Goal: Task Accomplishment & Management: Complete application form

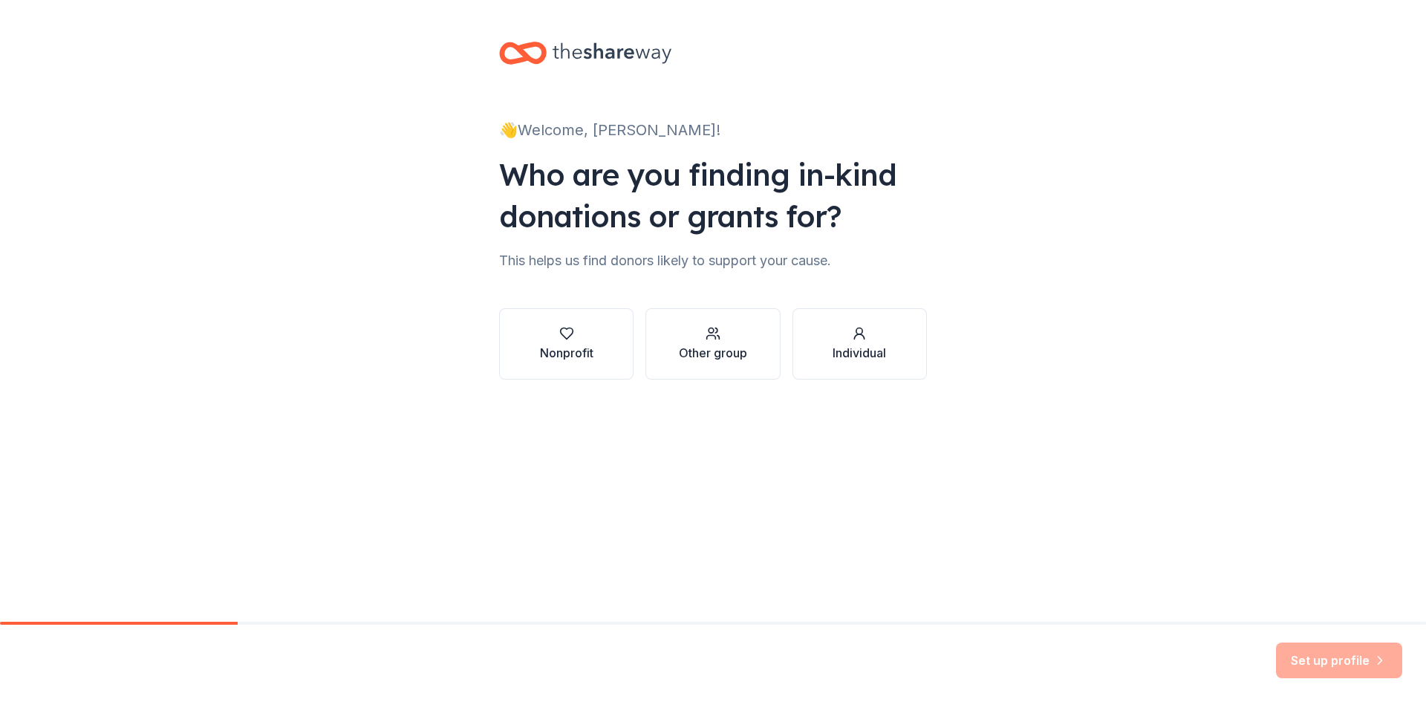
click at [571, 346] on div "Nonprofit" at bounding box center [566, 353] width 53 height 18
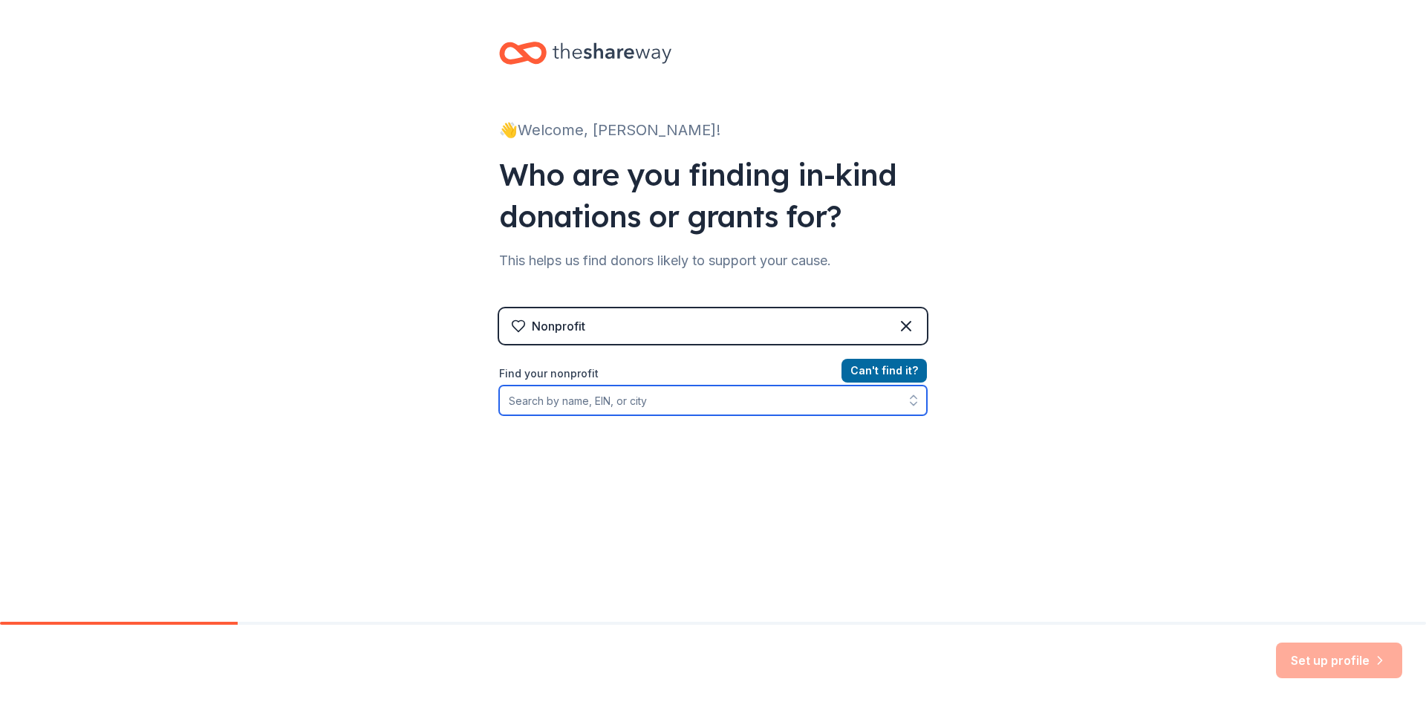
click at [613, 405] on input "Find your nonprofit" at bounding box center [713, 400] width 428 height 30
type input "[US_STATE] Recretion"
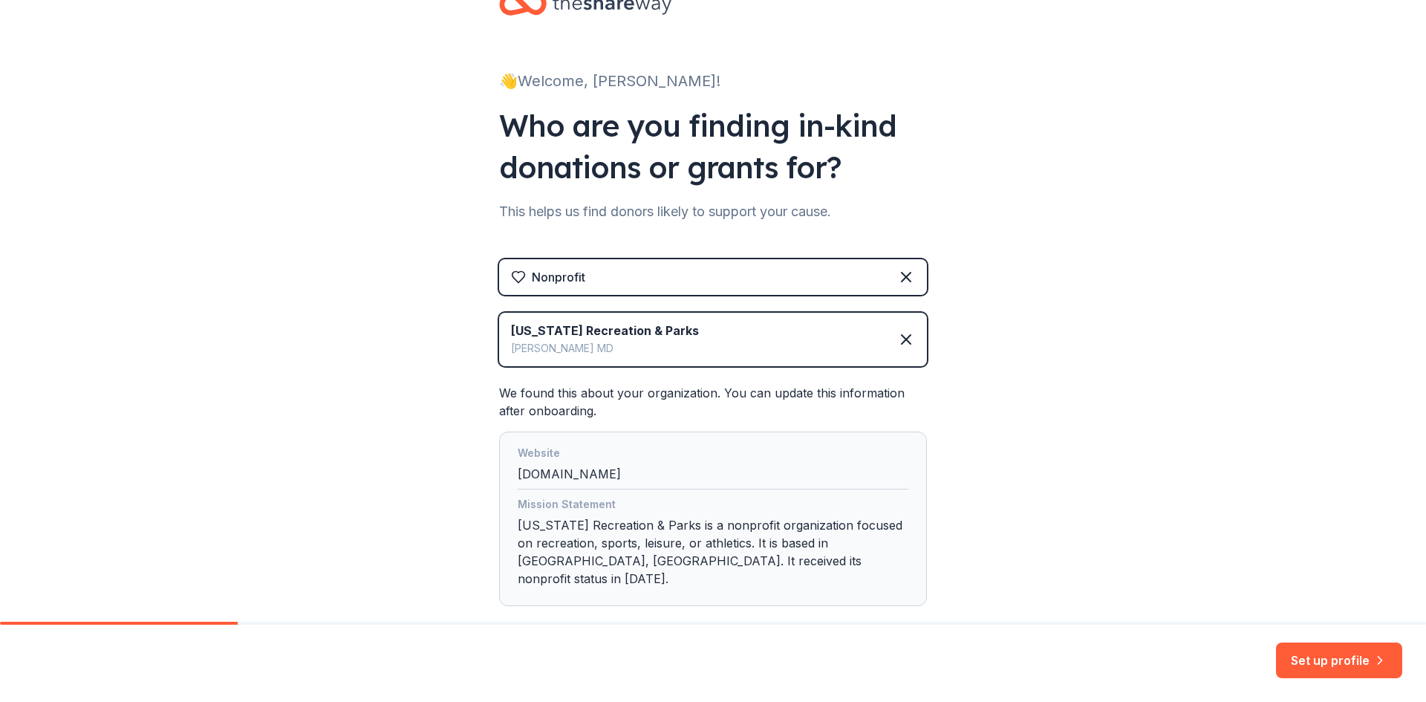
scroll to position [74, 0]
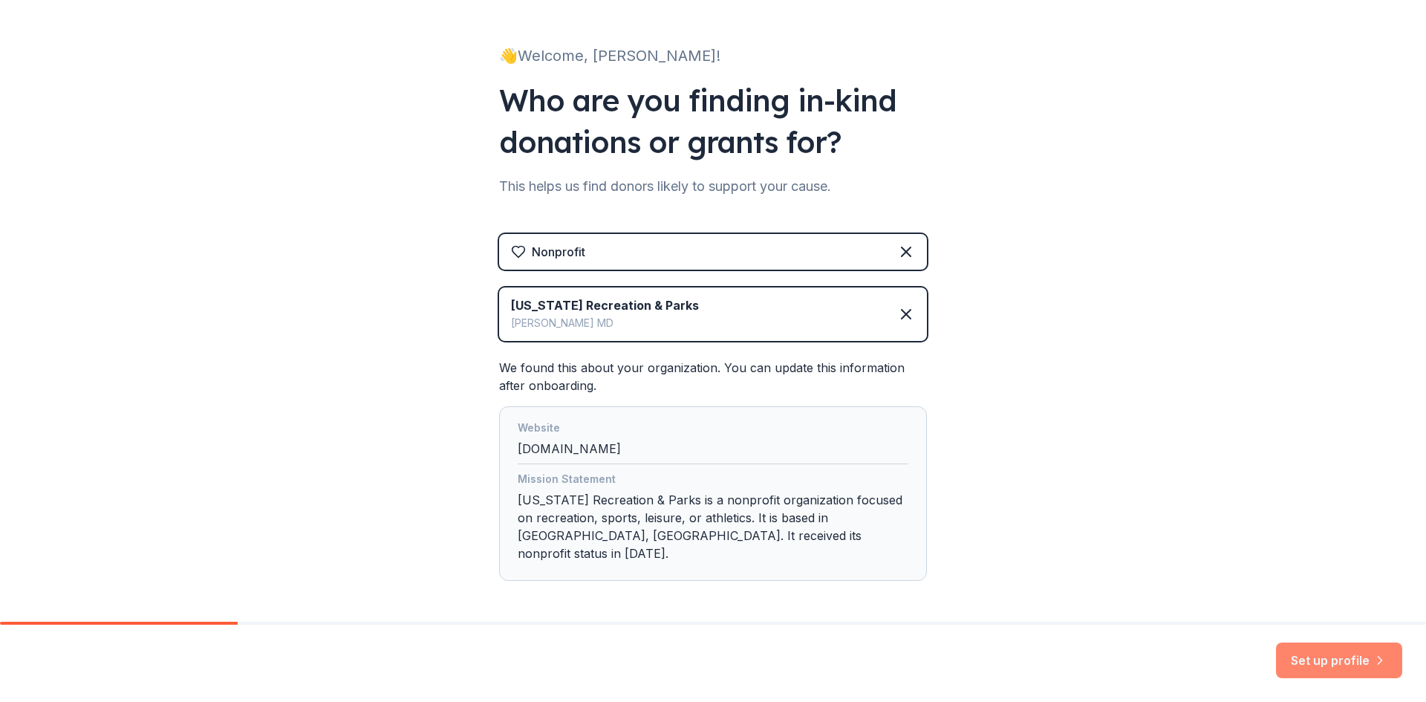
click at [1334, 656] on button "Set up profile" at bounding box center [1339, 660] width 126 height 36
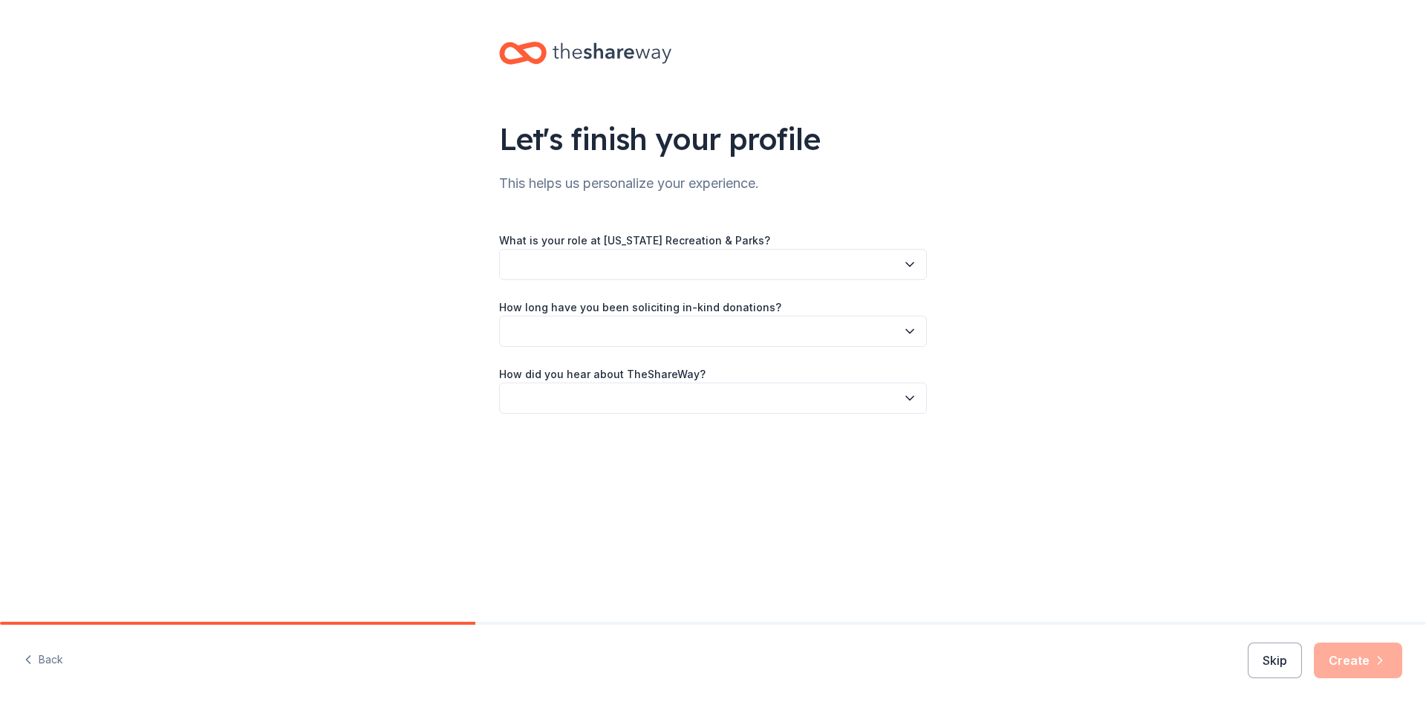
click at [555, 265] on button "button" at bounding box center [713, 264] width 428 height 31
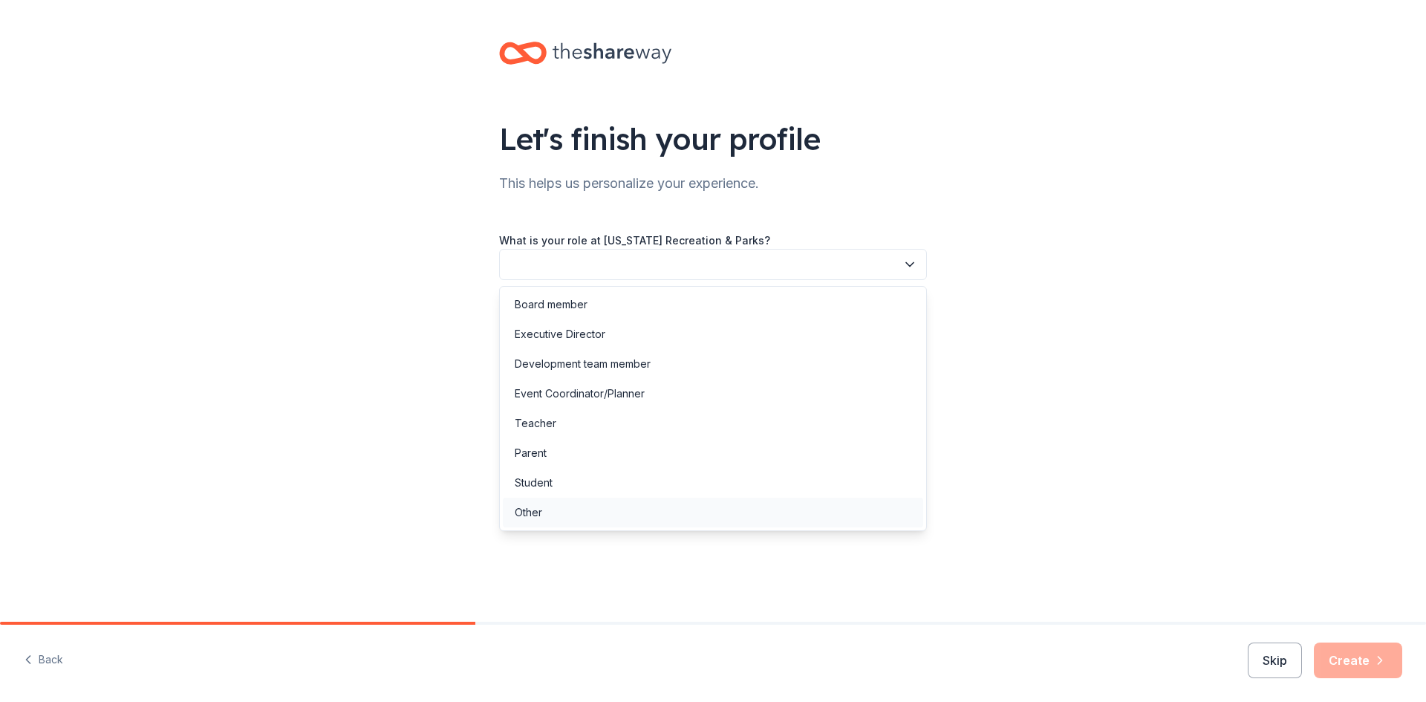
click at [607, 508] on div "Other" at bounding box center [713, 512] width 420 height 30
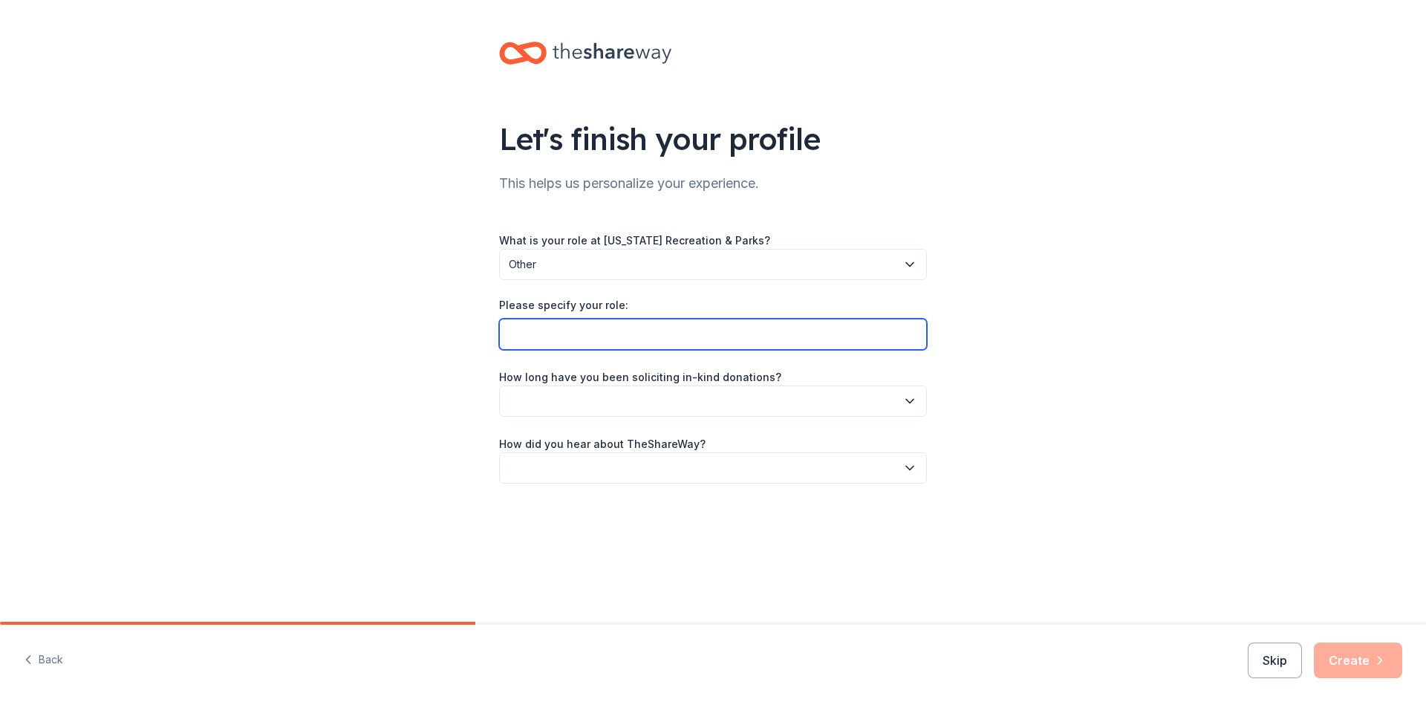
click at [637, 327] on input "Please specify your role:" at bounding box center [713, 334] width 428 height 31
type input "Operations Manager"
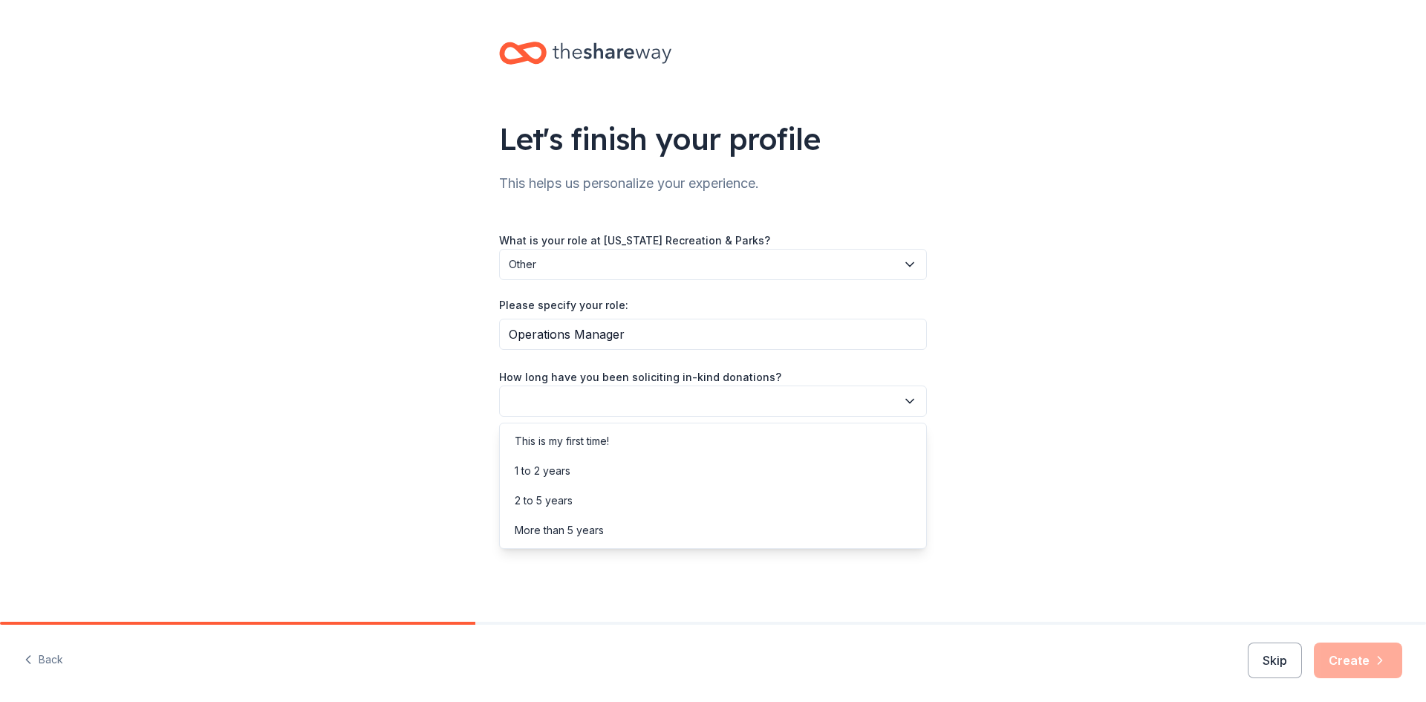
click at [630, 405] on button "button" at bounding box center [713, 400] width 428 height 31
click at [608, 506] on div "2 to 5 years" at bounding box center [713, 501] width 420 height 30
click at [608, 473] on button "button" at bounding box center [713, 467] width 428 height 31
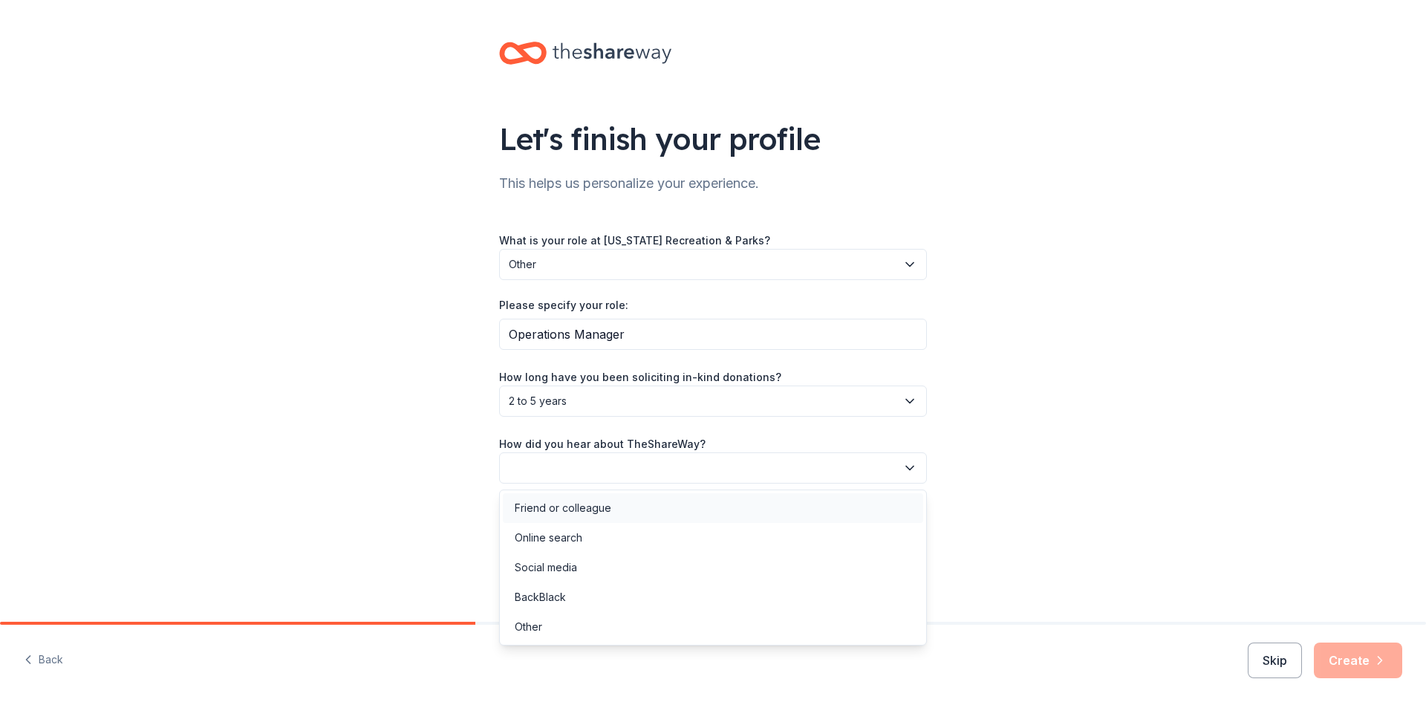
click at [608, 511] on div "Friend or colleague" at bounding box center [563, 508] width 97 height 18
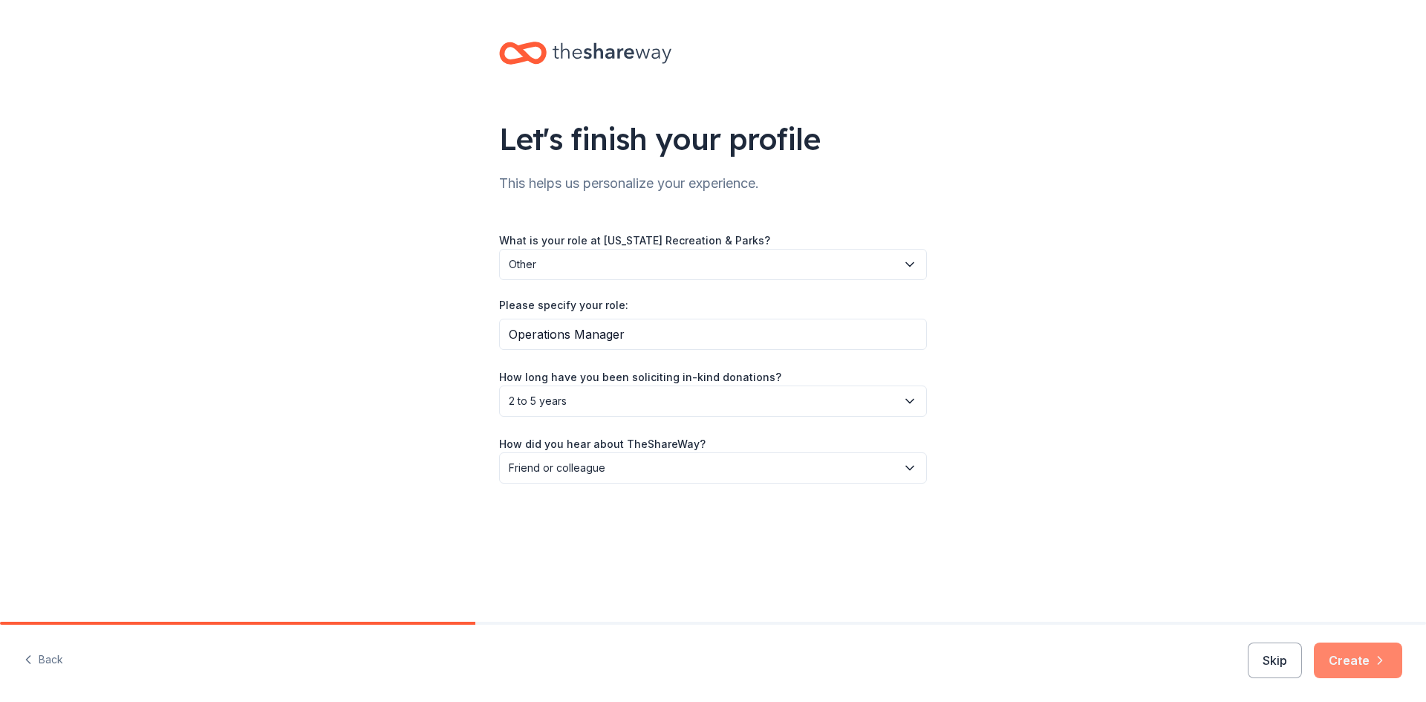
click at [1380, 665] on icon "button" at bounding box center [1379, 660] width 15 height 15
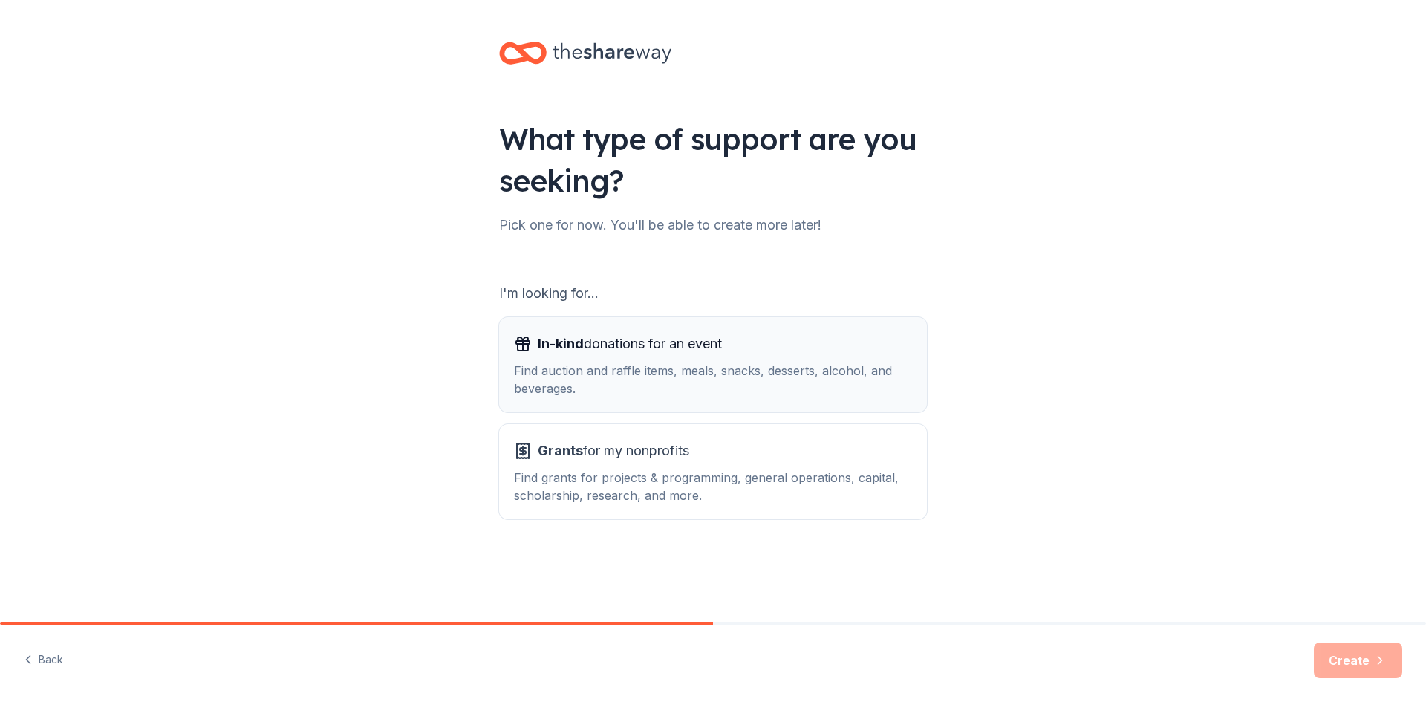
click at [730, 353] on div "In-kind donations for an event" at bounding box center [713, 344] width 398 height 24
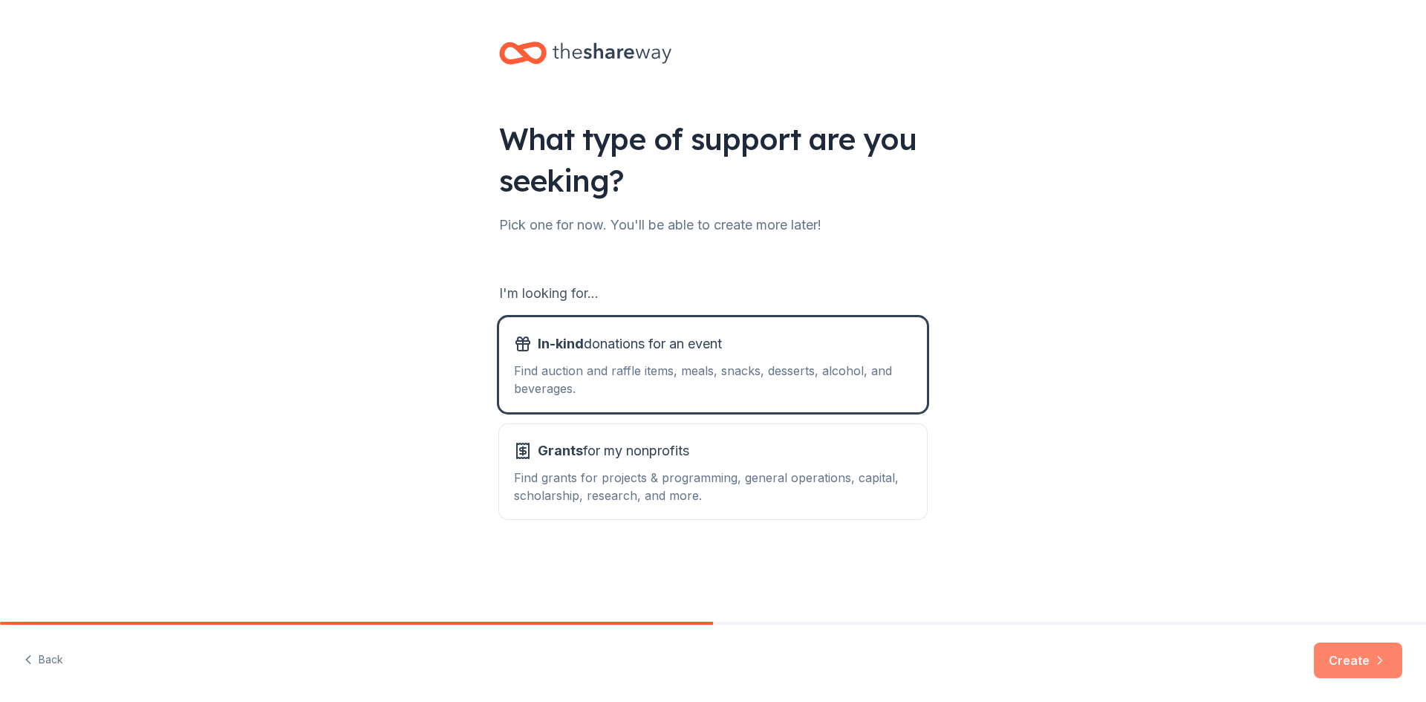
click at [1375, 665] on icon "button" at bounding box center [1379, 660] width 15 height 15
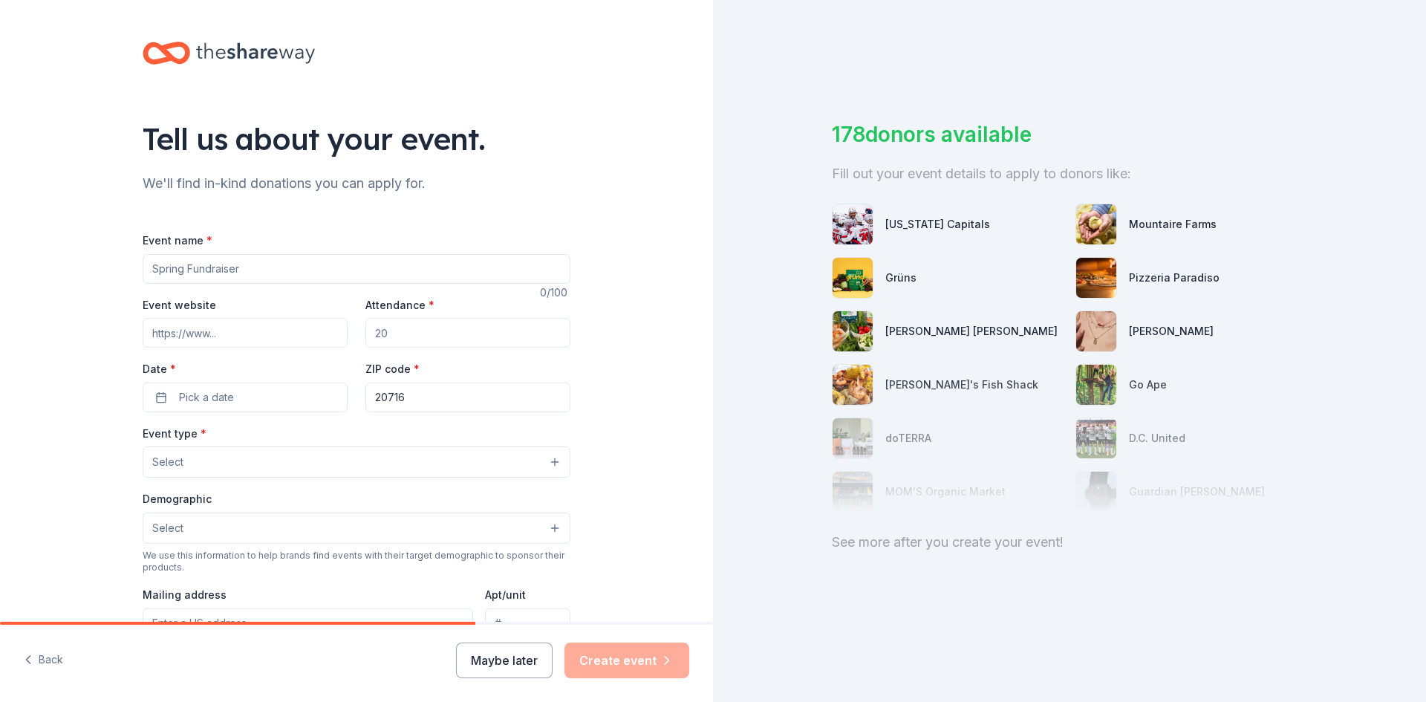
click at [299, 265] on input "Event name *" at bounding box center [357, 269] width 428 height 30
type input "MRPA Women's Summit"
click at [246, 327] on input "Event website" at bounding box center [245, 333] width 205 height 30
click at [204, 335] on input "Event website" at bounding box center [245, 333] width 205 height 30
paste input "https://mdrpa.org/womens-summit/"
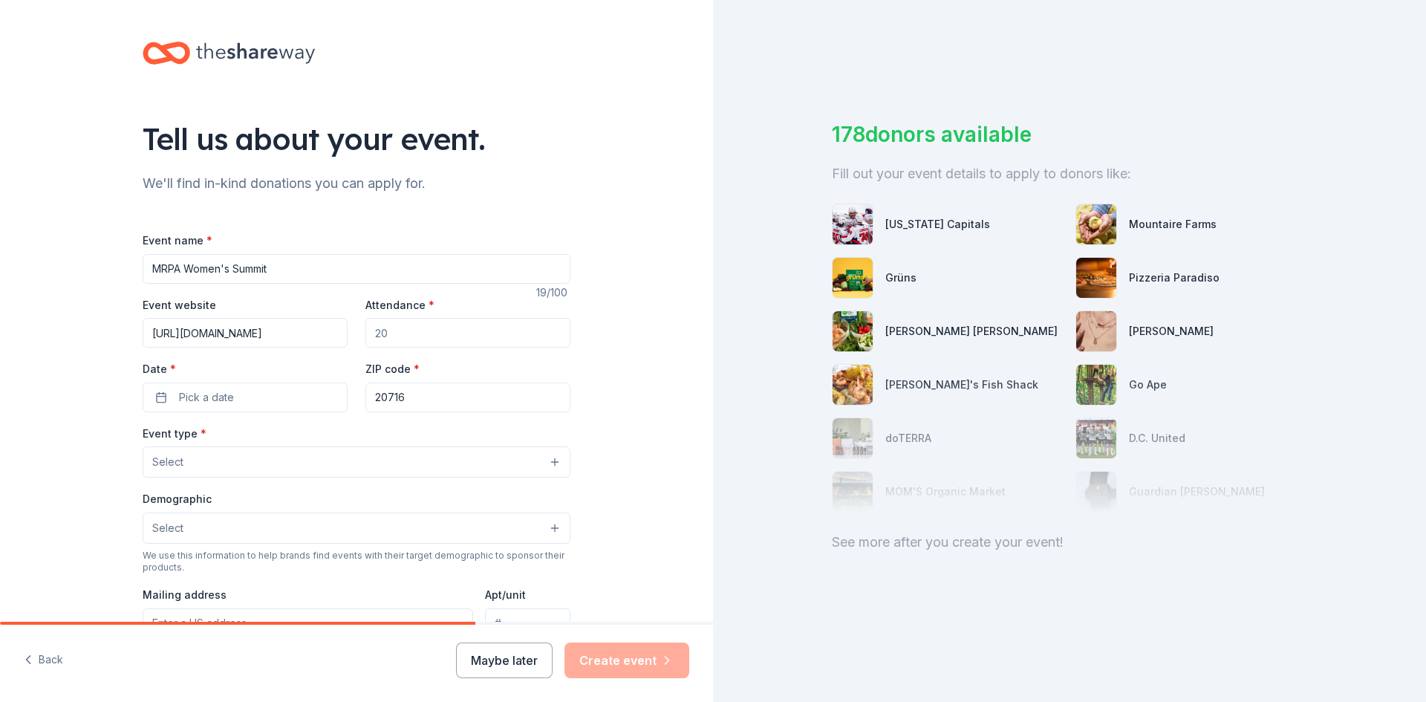
type input "https://mdrpa.org/womens-summit/"
click at [424, 338] on input "Attendance *" at bounding box center [467, 333] width 205 height 30
type input "150"
click at [267, 399] on button "Pick a date" at bounding box center [245, 397] width 205 height 30
click at [327, 437] on button "Go to next month" at bounding box center [320, 436] width 21 height 21
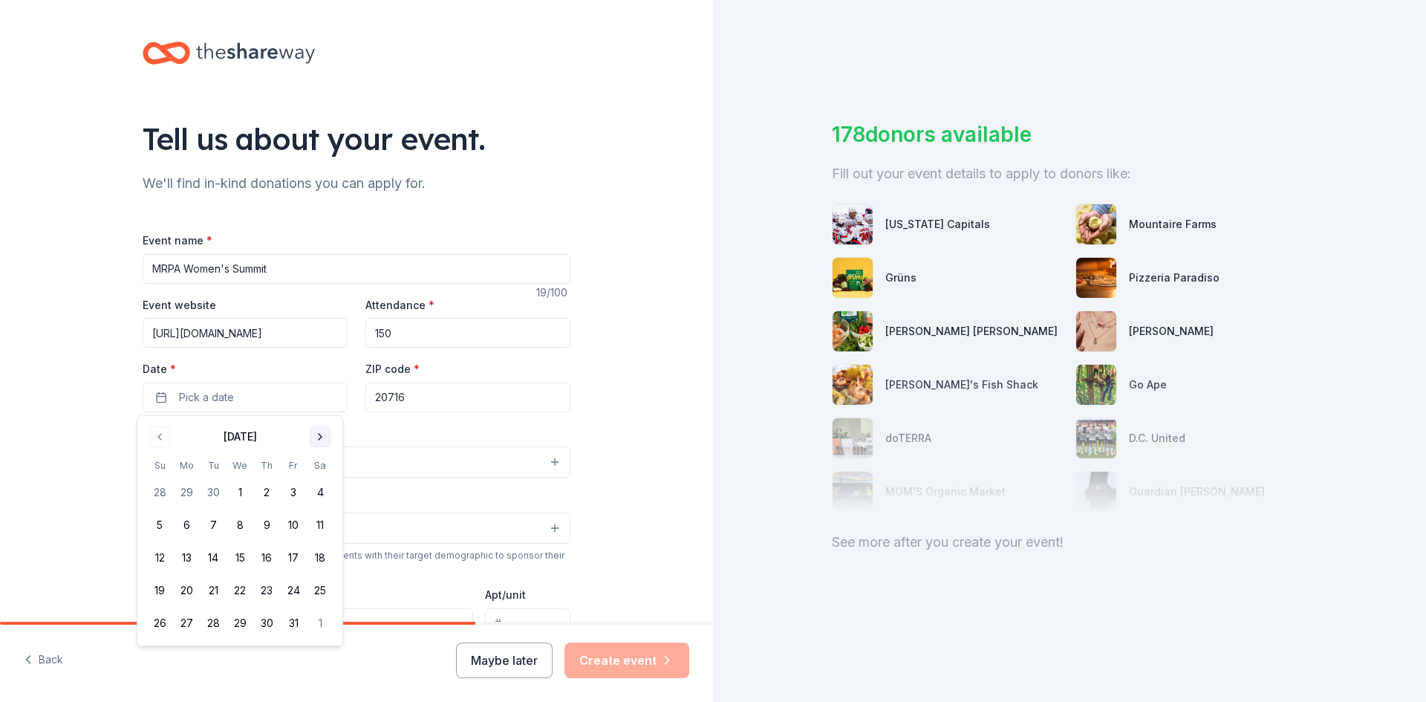
click at [327, 438] on button "Go to next month" at bounding box center [320, 436] width 21 height 21
click at [237, 557] on button "12" at bounding box center [239, 557] width 27 height 27
click at [450, 402] on input "20716" at bounding box center [467, 397] width 205 height 30
click at [434, 397] on input "20716" at bounding box center [467, 397] width 205 height 30
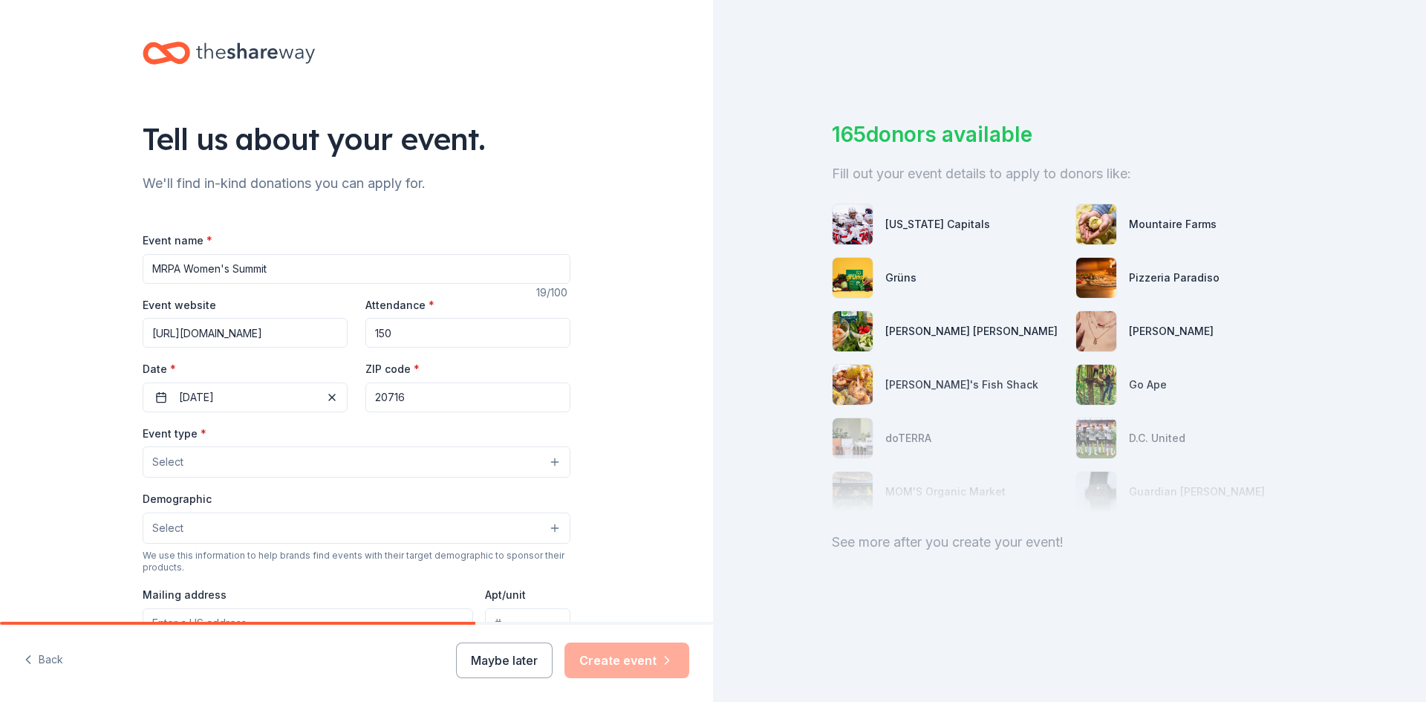
paste input
type input "20716"
click at [299, 456] on button "Select" at bounding box center [357, 461] width 428 height 31
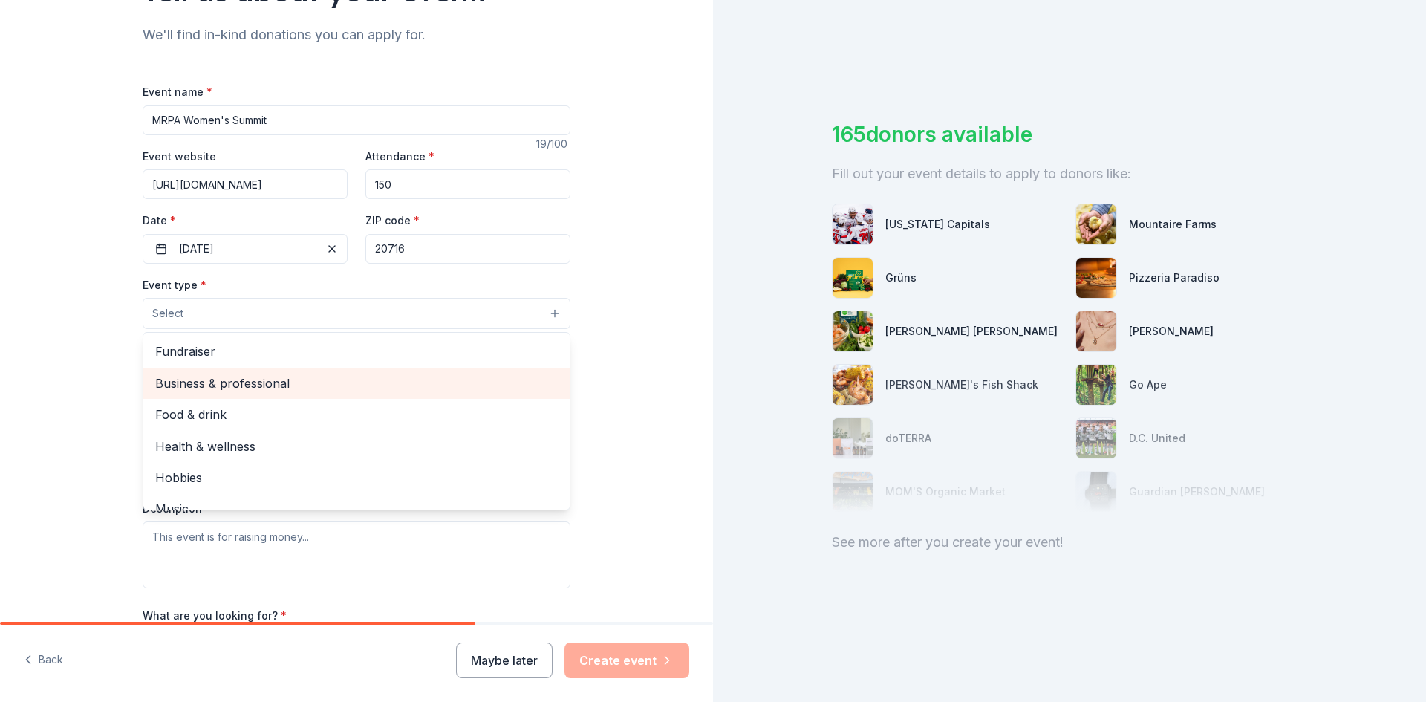
click at [434, 385] on span "Business & professional" at bounding box center [356, 382] width 402 height 19
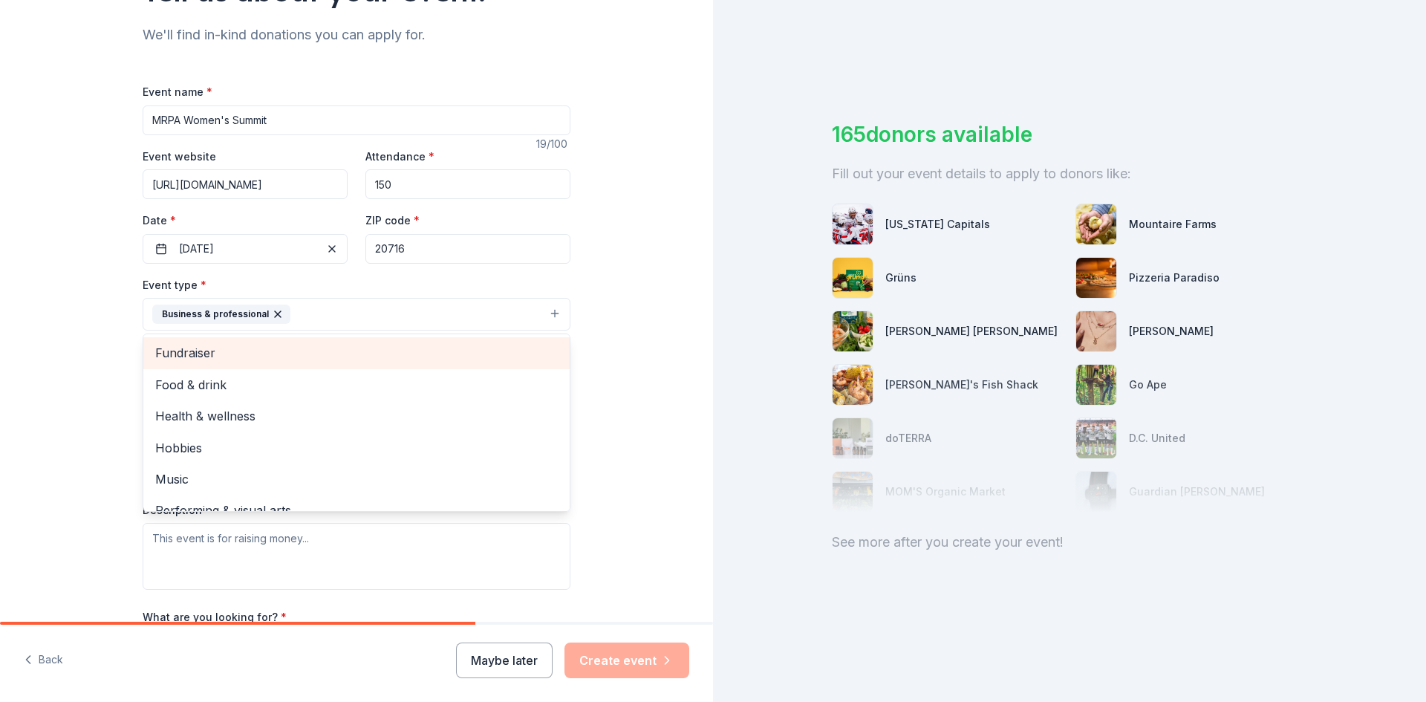
click at [301, 352] on span "Fundraiser" at bounding box center [356, 352] width 402 height 19
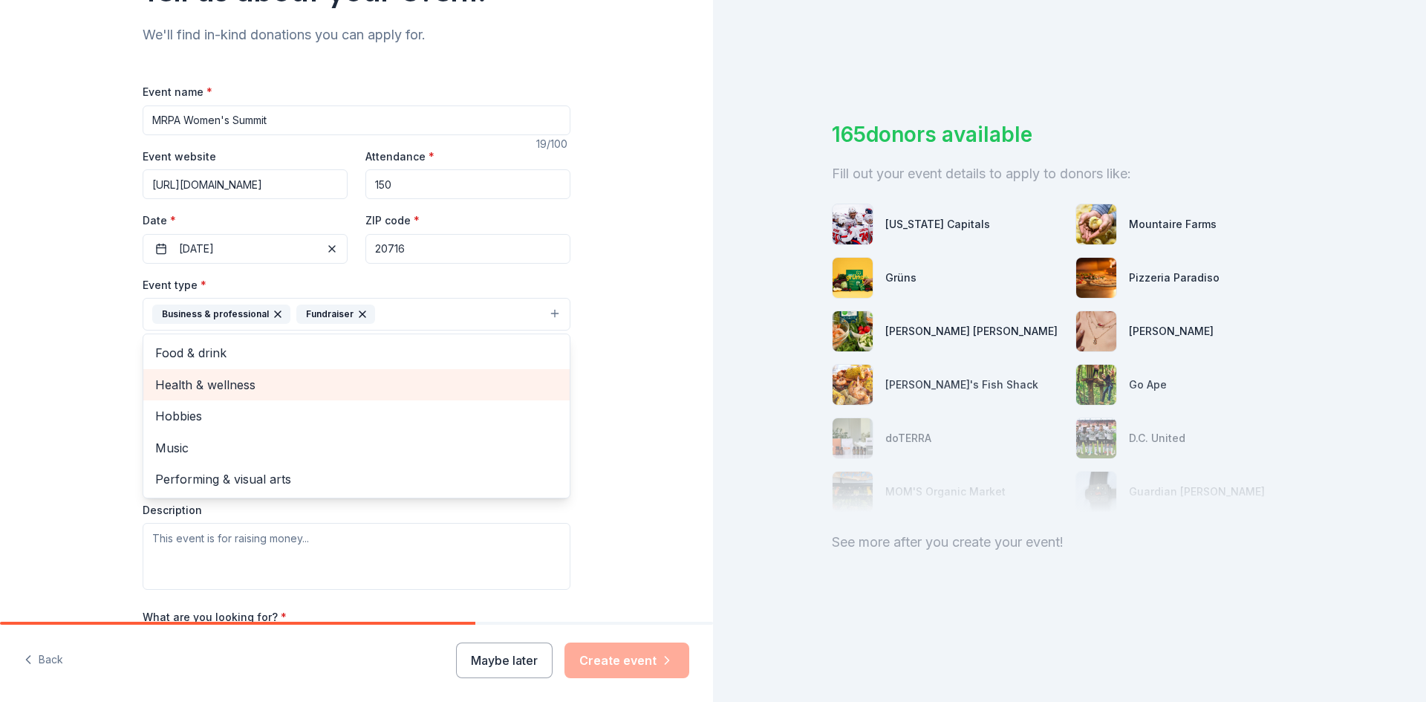
click at [346, 386] on span "Health & wellness" at bounding box center [356, 384] width 402 height 19
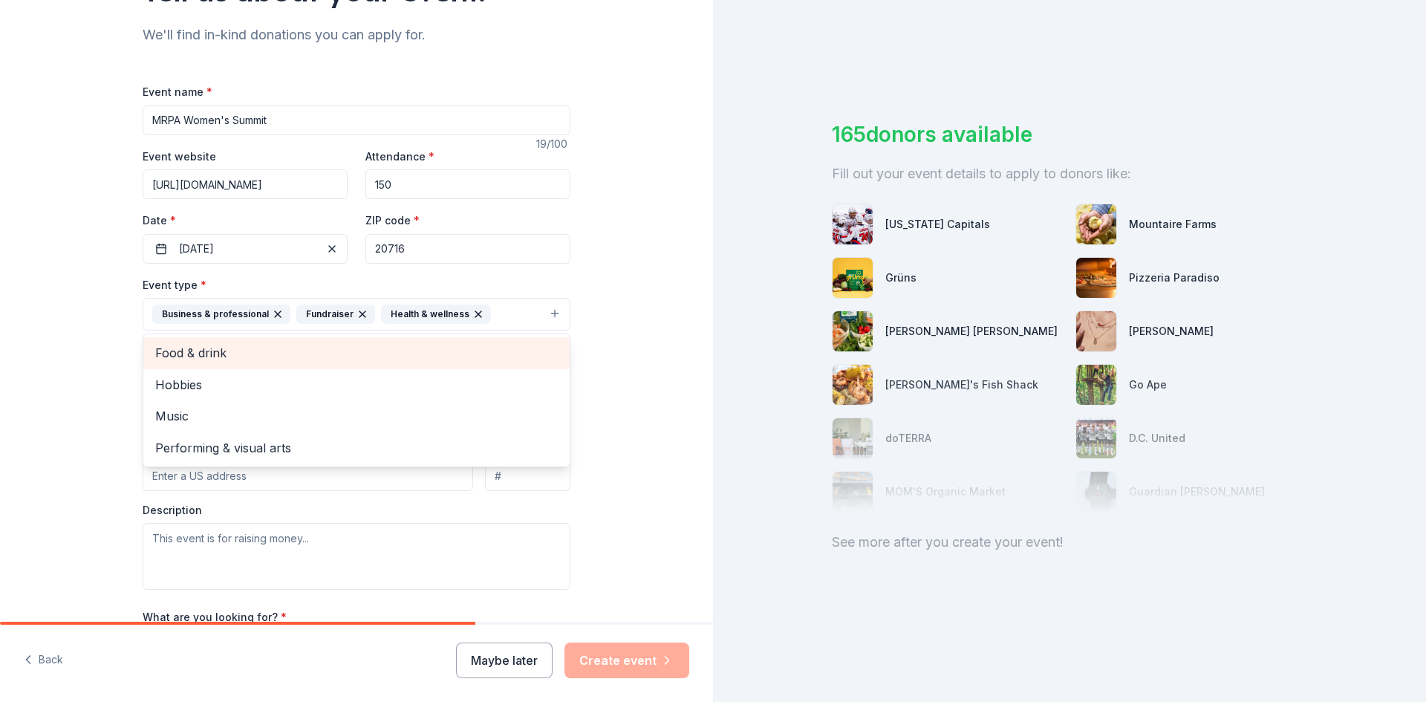
click at [178, 347] on span "Food & drink" at bounding box center [356, 352] width 402 height 19
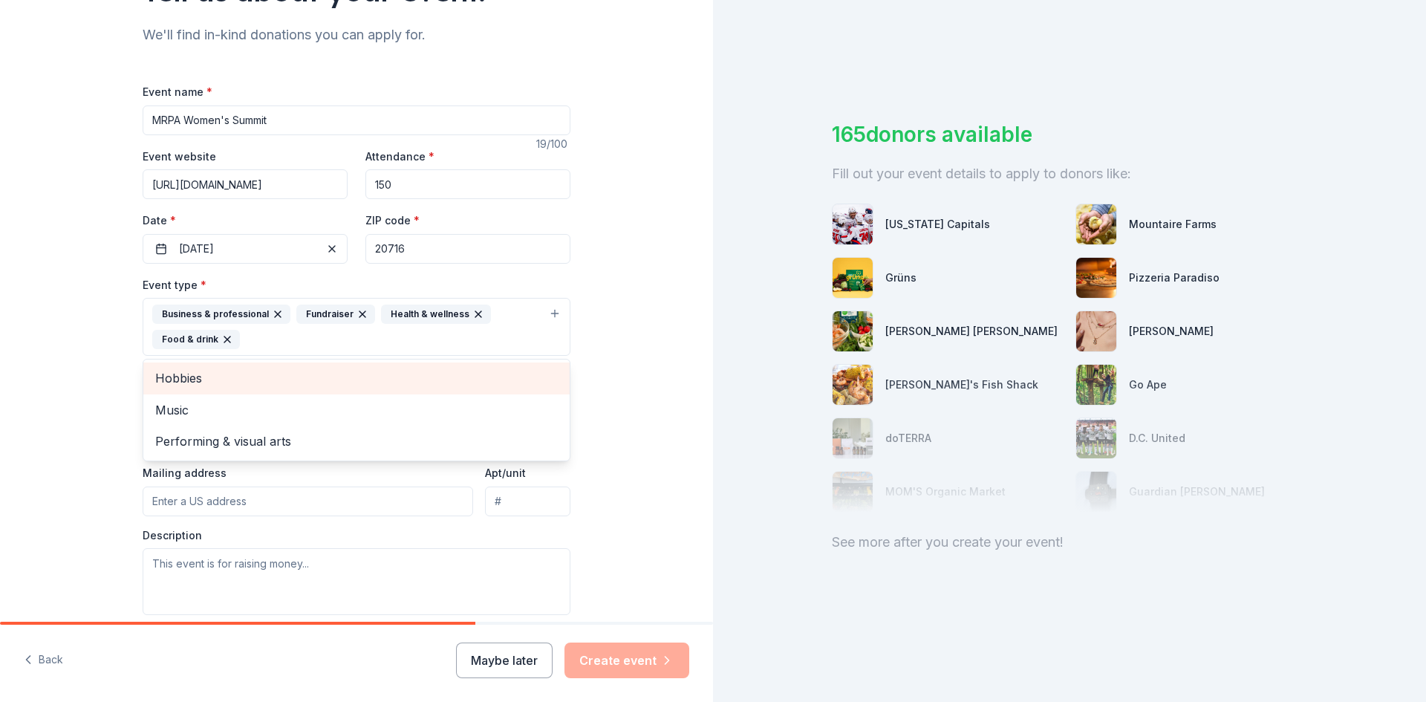
click at [85, 372] on div "Tell us about your event. We'll find in-kind donations you can apply for. Event…" at bounding box center [356, 359] width 713 height 1015
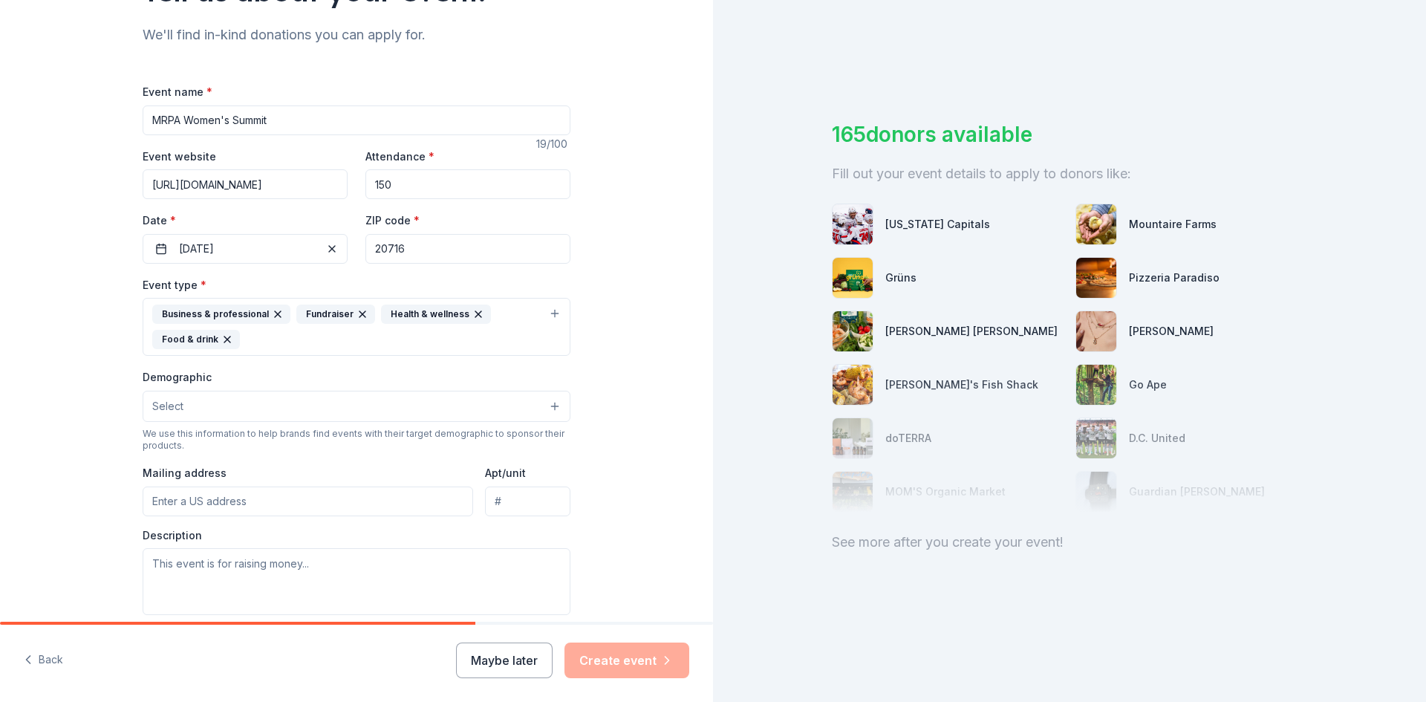
click at [167, 391] on button "Select" at bounding box center [357, 406] width 428 height 31
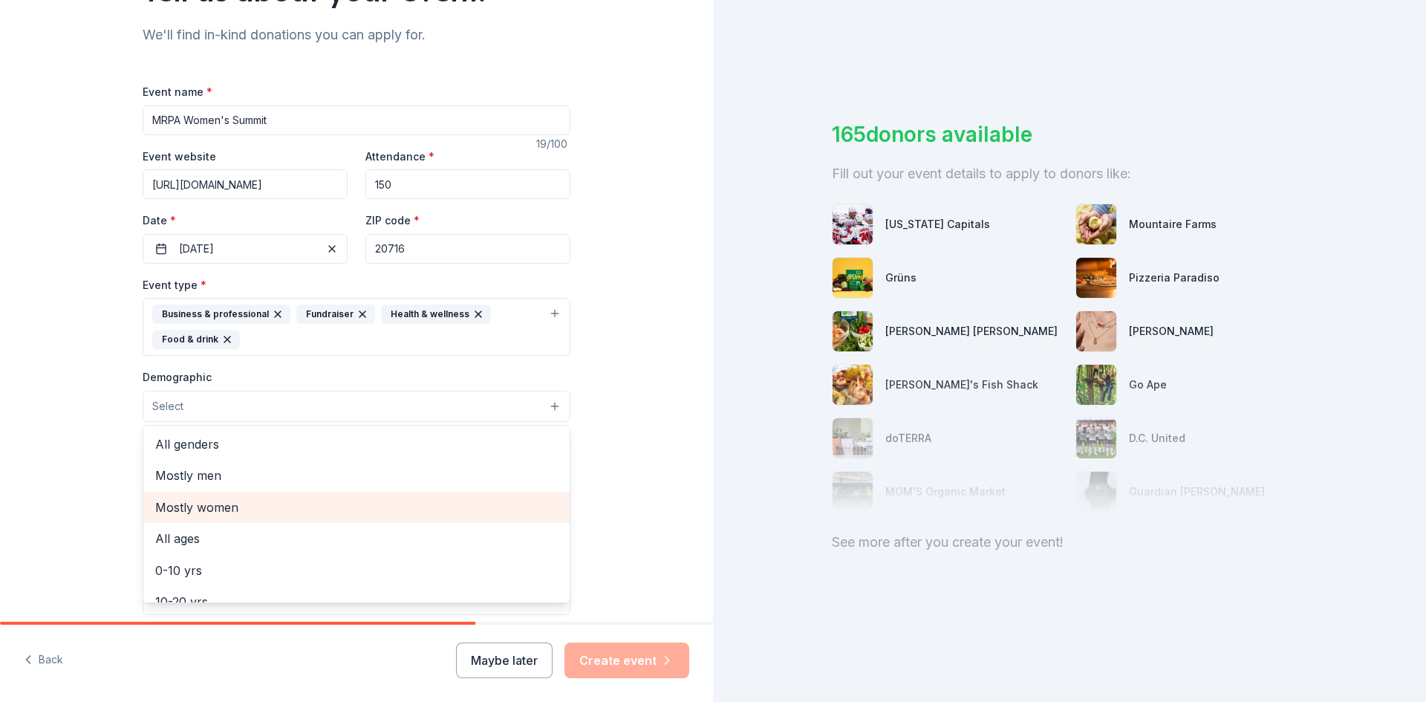
click at [292, 512] on span "Mostly women" at bounding box center [356, 506] width 402 height 19
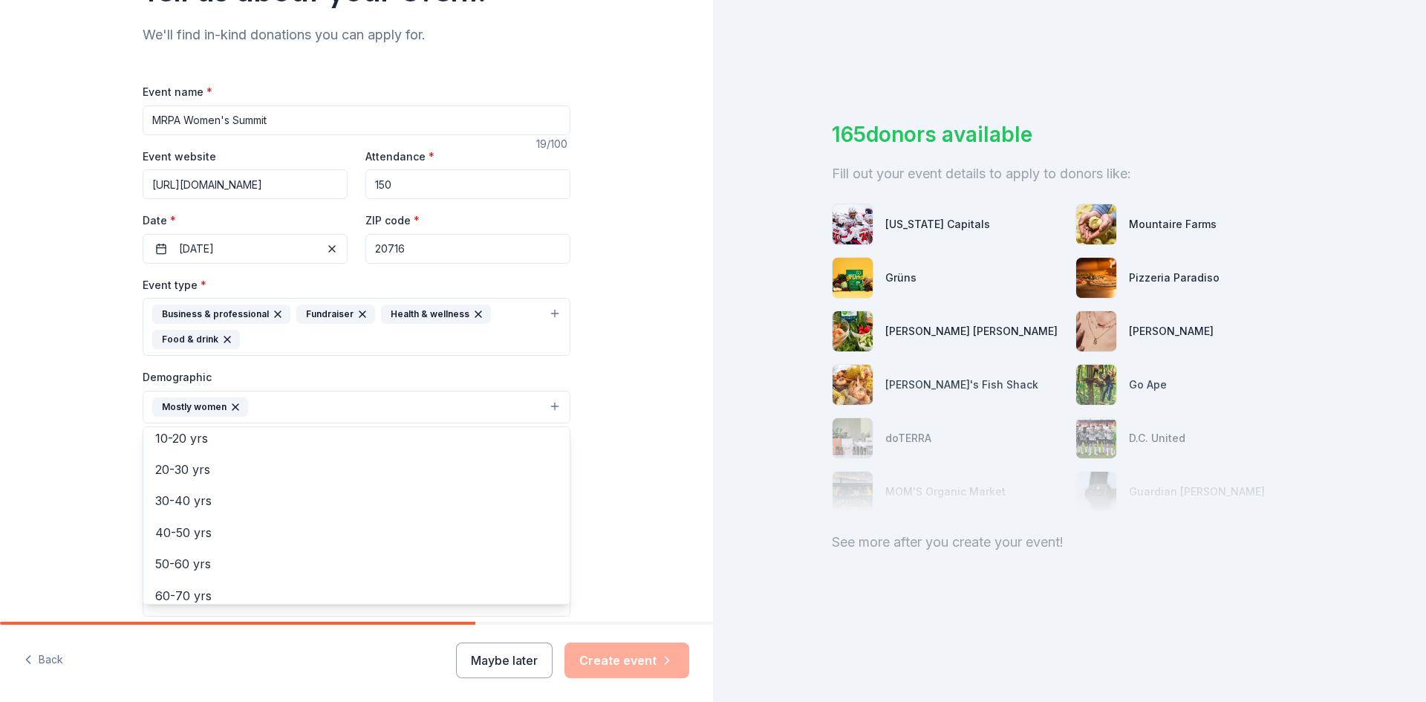
scroll to position [148, 0]
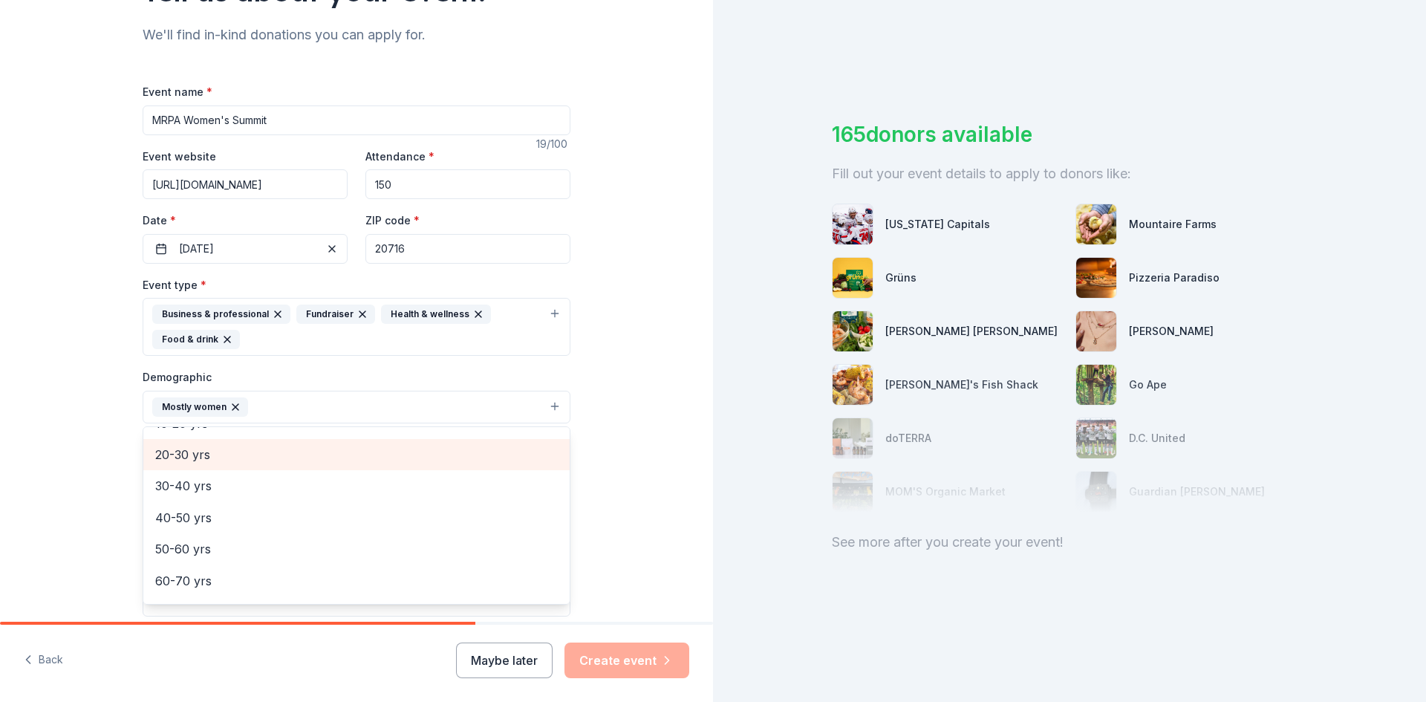
click at [266, 457] on span "20-30 yrs" at bounding box center [356, 454] width 402 height 19
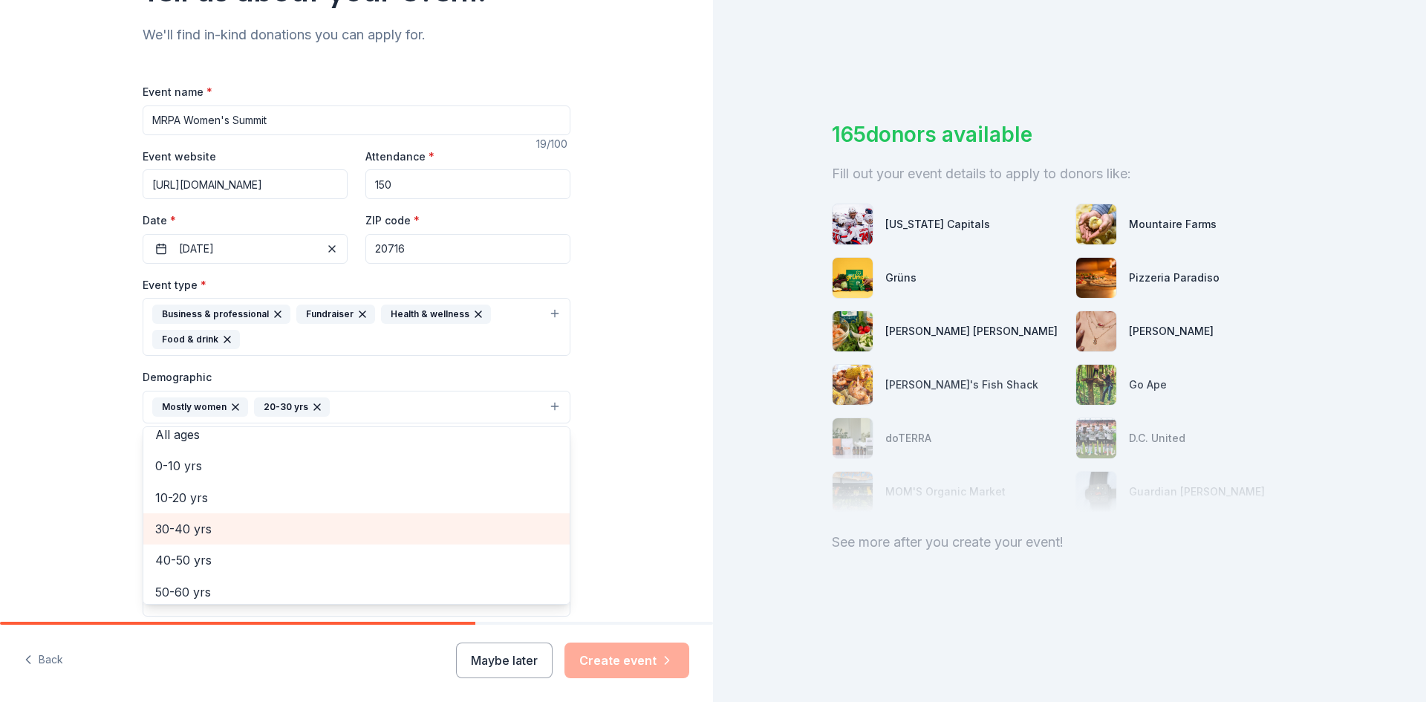
click at [272, 523] on span "30-40 yrs" at bounding box center [356, 528] width 402 height 19
click at [273, 533] on span "40-50 yrs" at bounding box center [356, 528] width 402 height 19
click at [276, 524] on span "50-60 yrs" at bounding box center [356, 528] width 402 height 19
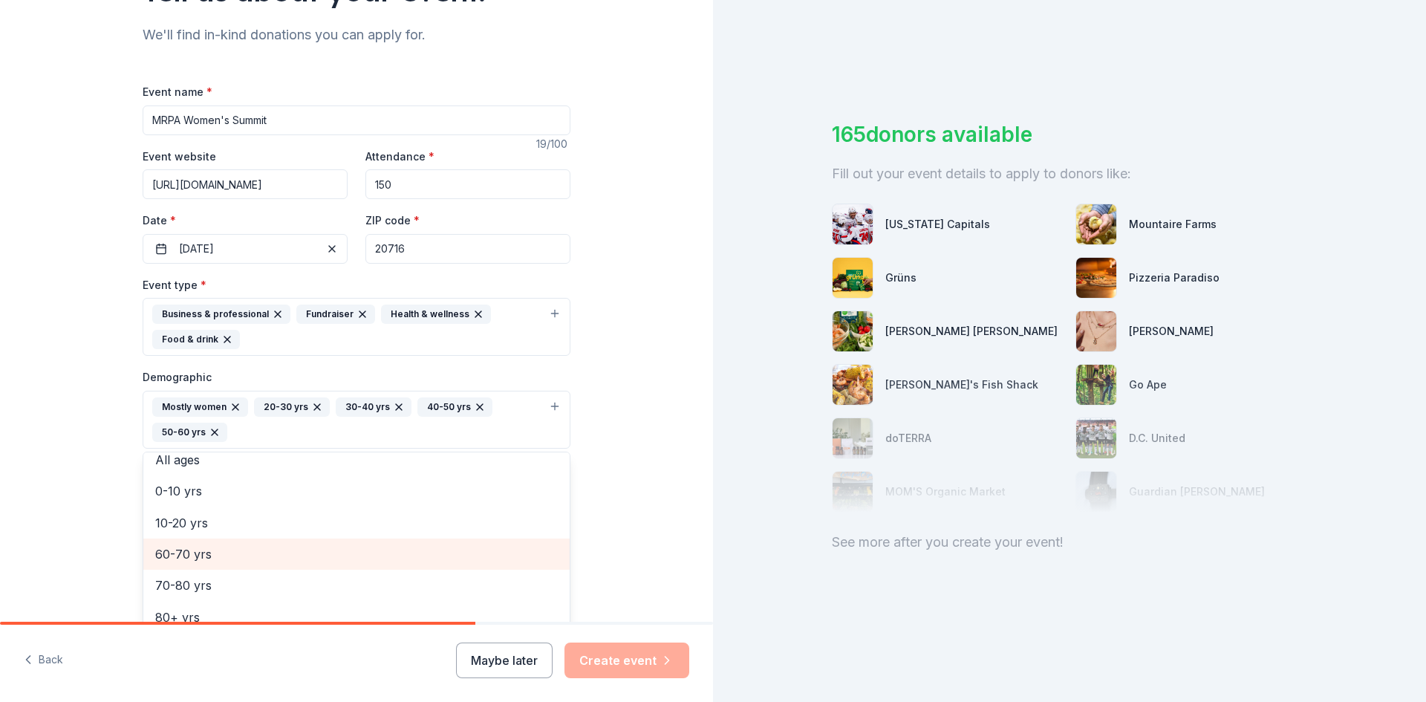
click at [267, 560] on span "60-70 yrs" at bounding box center [356, 553] width 402 height 19
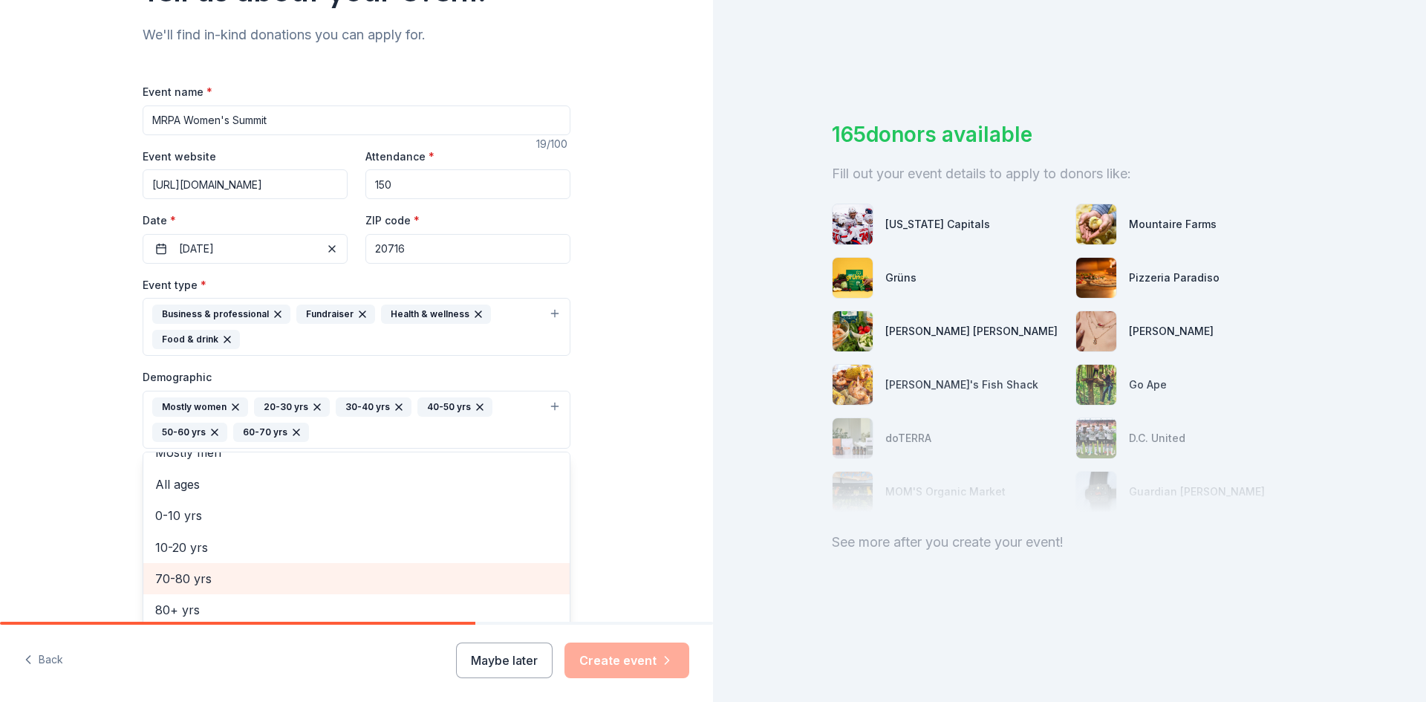
click at [267, 564] on div "70-80 yrs" at bounding box center [356, 578] width 426 height 31
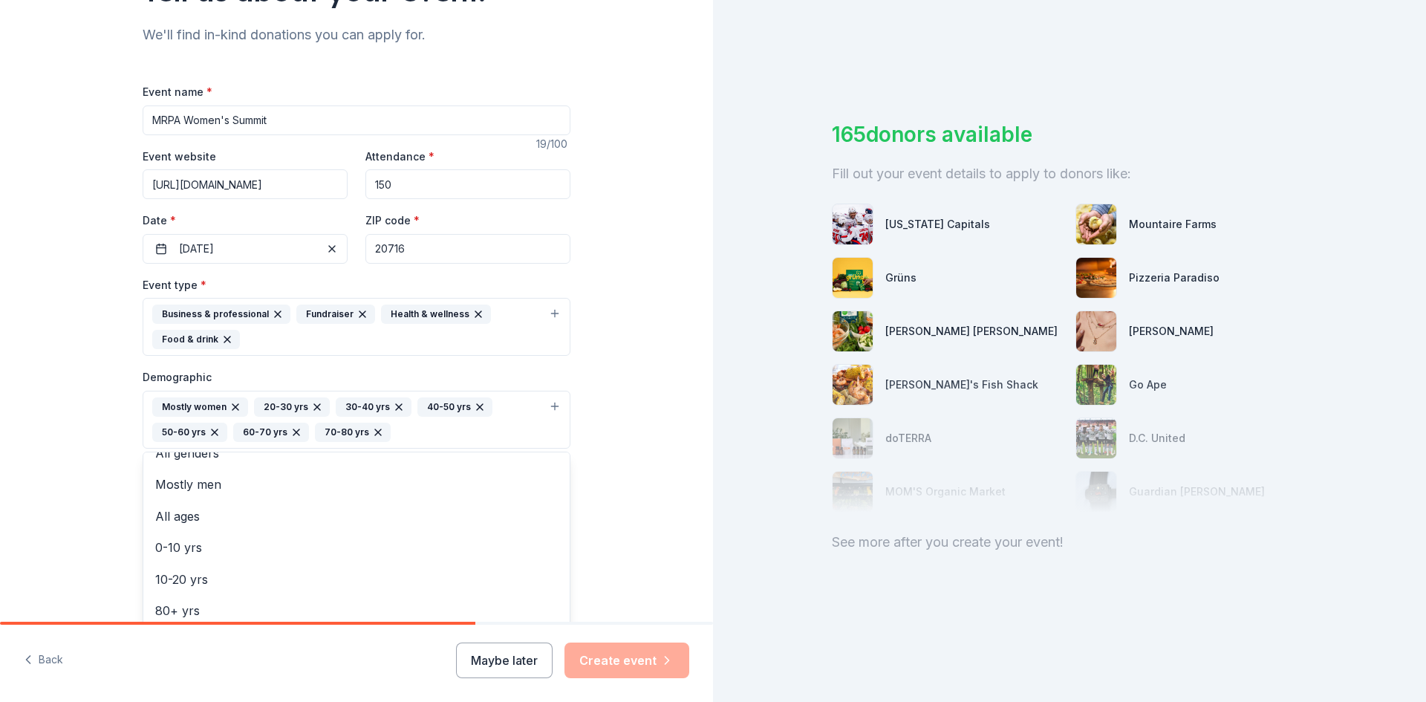
click at [14, 438] on div "Tell us about your event. We'll find in-kind donations you can apply for. Event…" at bounding box center [356, 373] width 713 height 1042
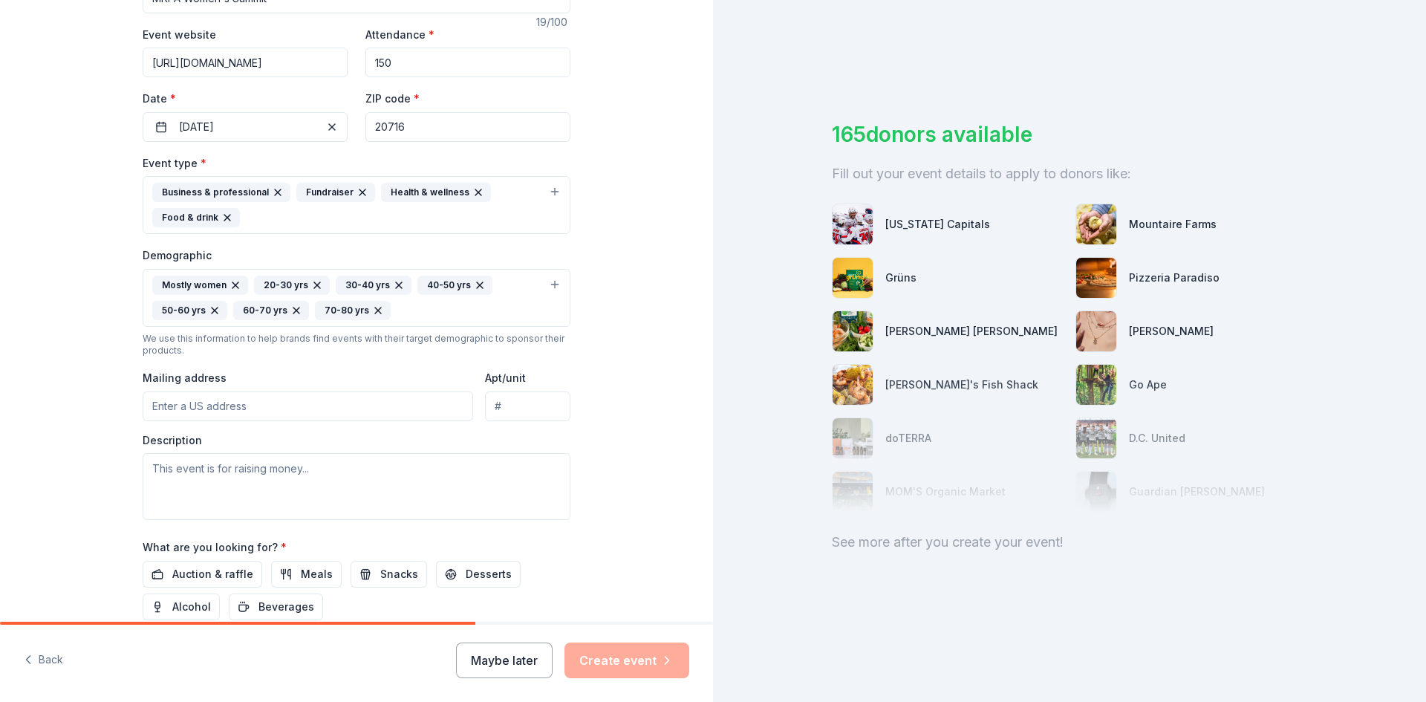
scroll to position [297, 0]
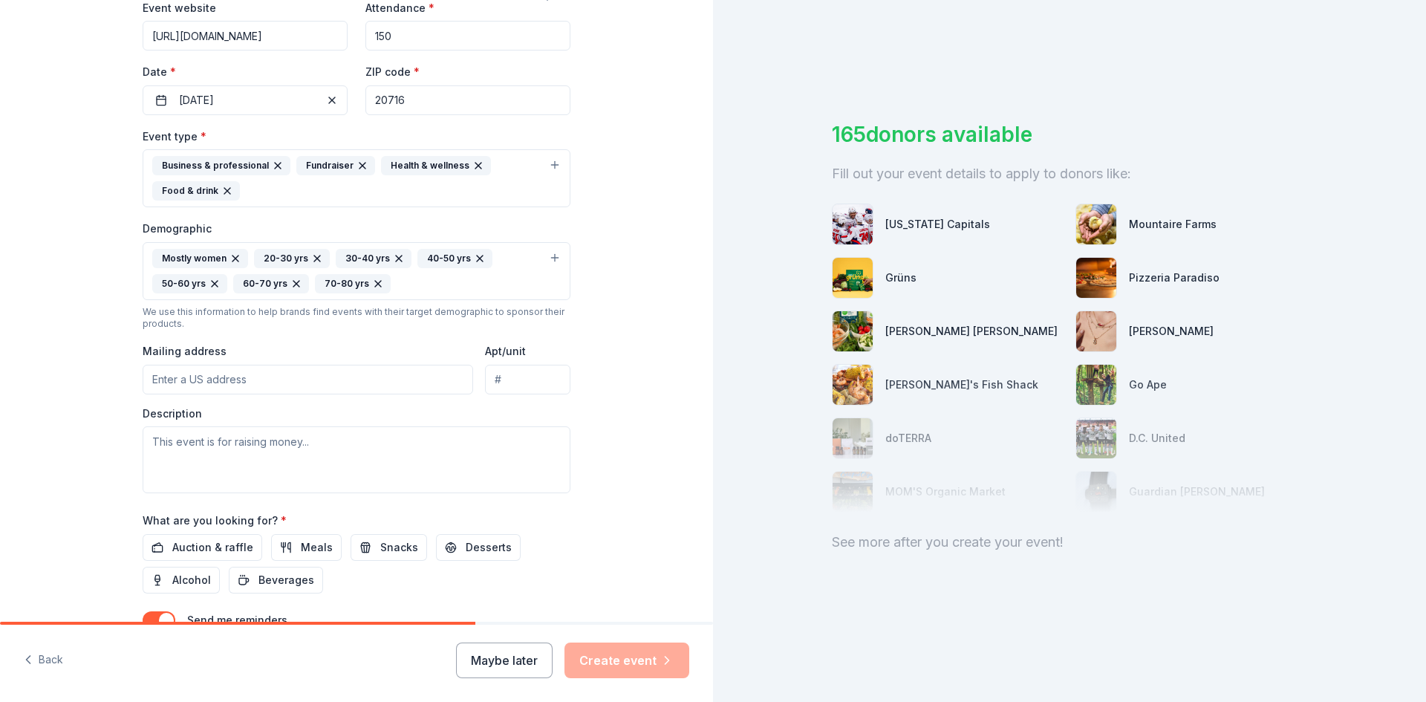
click at [212, 383] on input "Mailing address" at bounding box center [308, 380] width 330 height 30
type input "4101 Crain Highway, Bowie, MD, 20716"
click at [204, 448] on textarea at bounding box center [357, 459] width 428 height 67
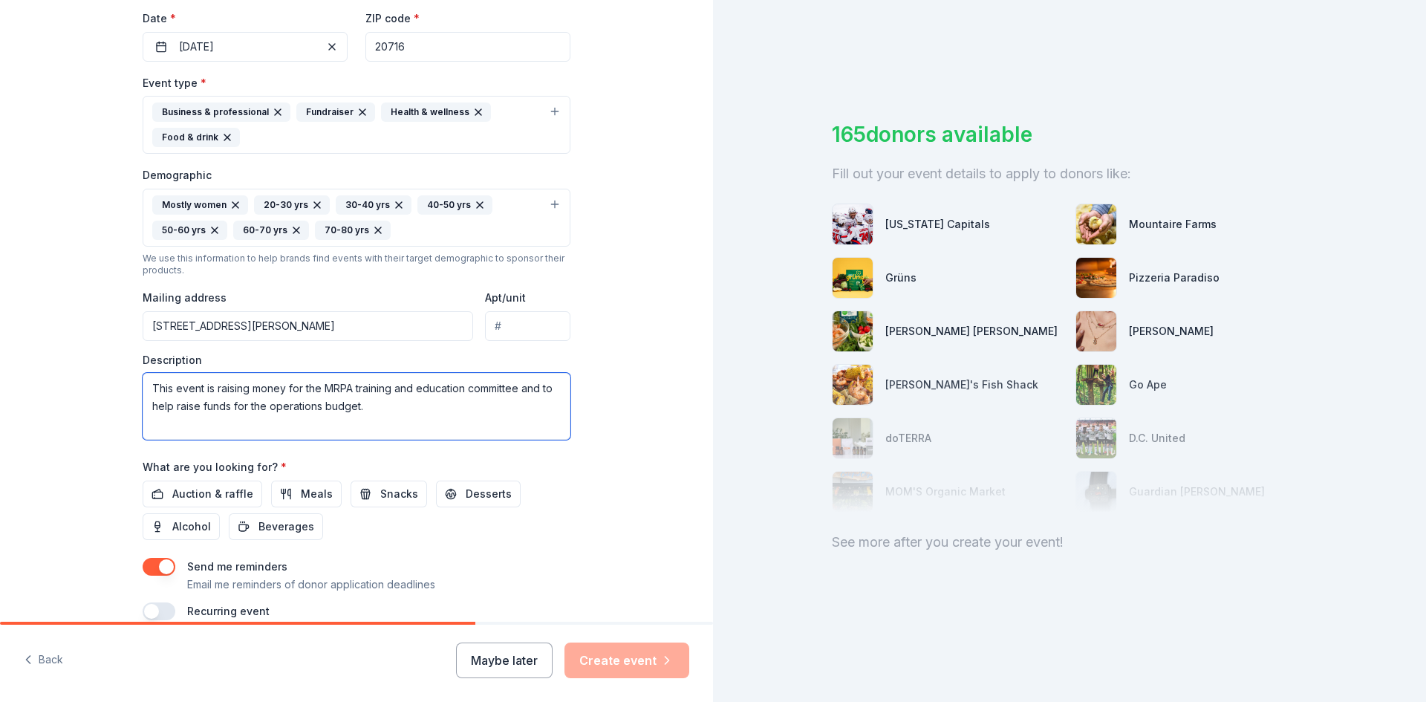
scroll to position [420, 0]
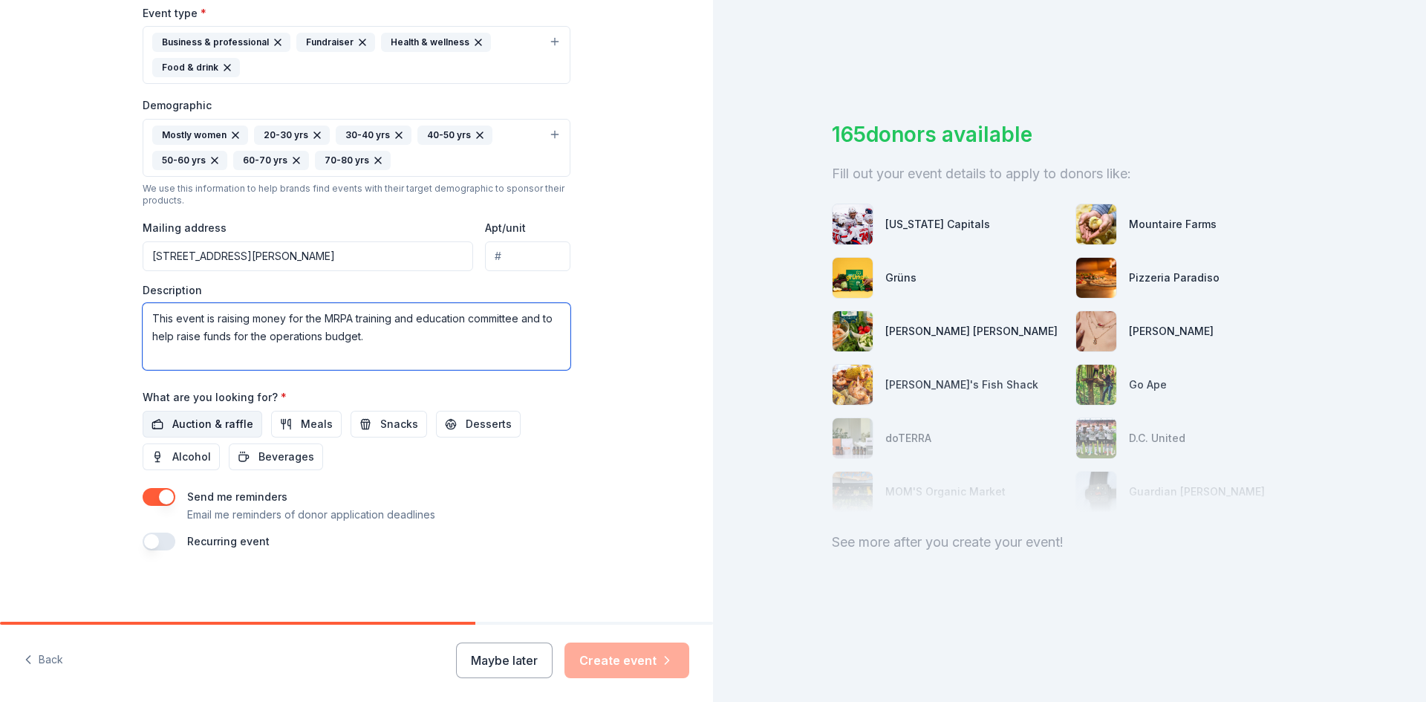
type textarea "This event is raising money for the MRPA training and education committee and t…"
click at [155, 424] on button "Auction & raffle" at bounding box center [203, 424] width 120 height 27
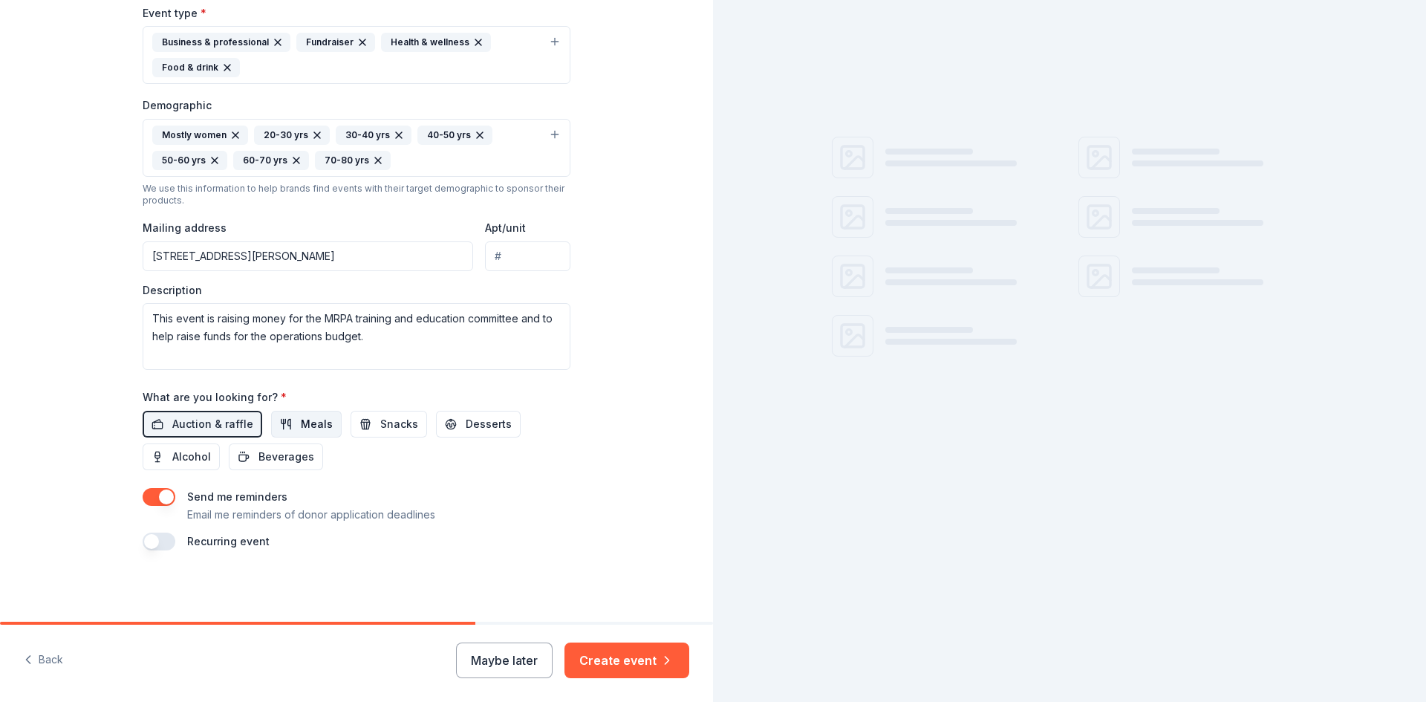
click at [305, 431] on span "Meals" at bounding box center [317, 424] width 32 height 18
click at [362, 431] on button "Snacks" at bounding box center [388, 424] width 76 height 27
click at [474, 423] on span "Desserts" at bounding box center [489, 424] width 46 height 18
click at [269, 464] on span "Beverages" at bounding box center [286, 457] width 56 height 18
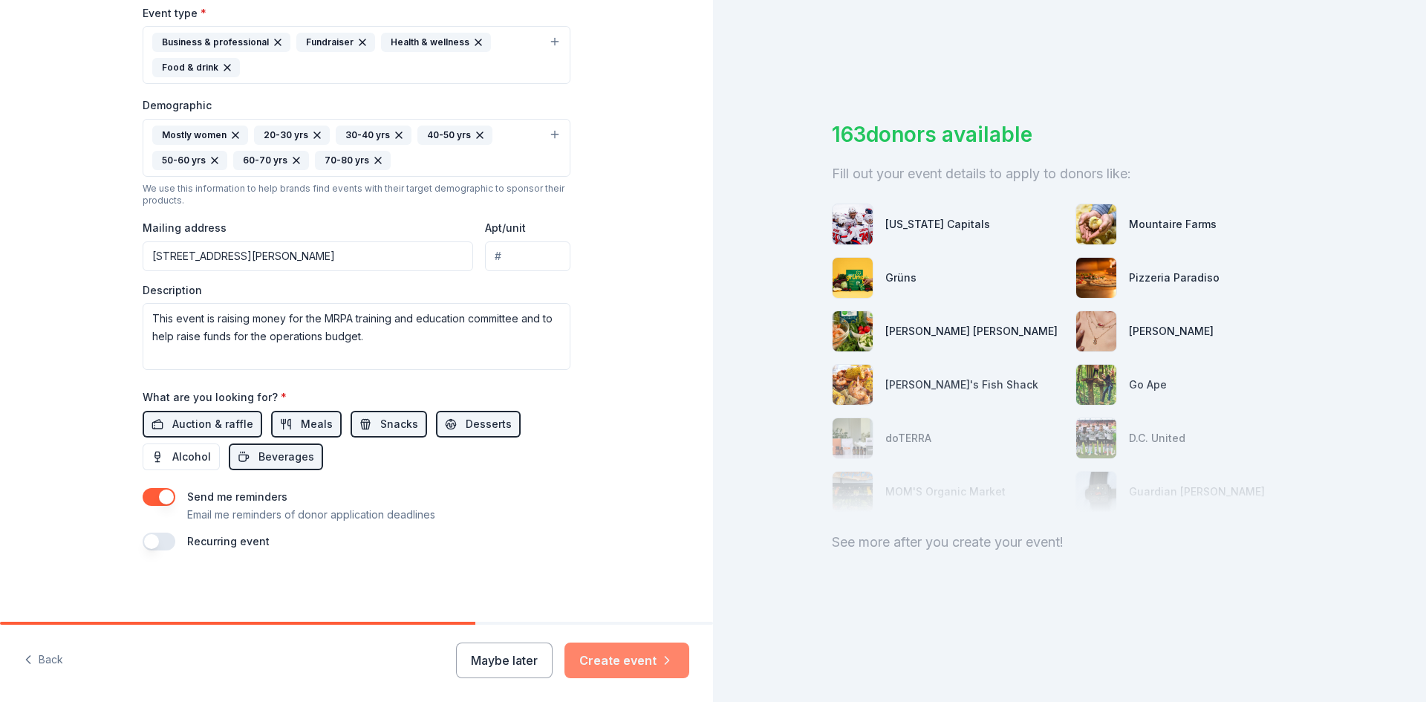
click at [604, 666] on button "Create event" at bounding box center [626, 660] width 125 height 36
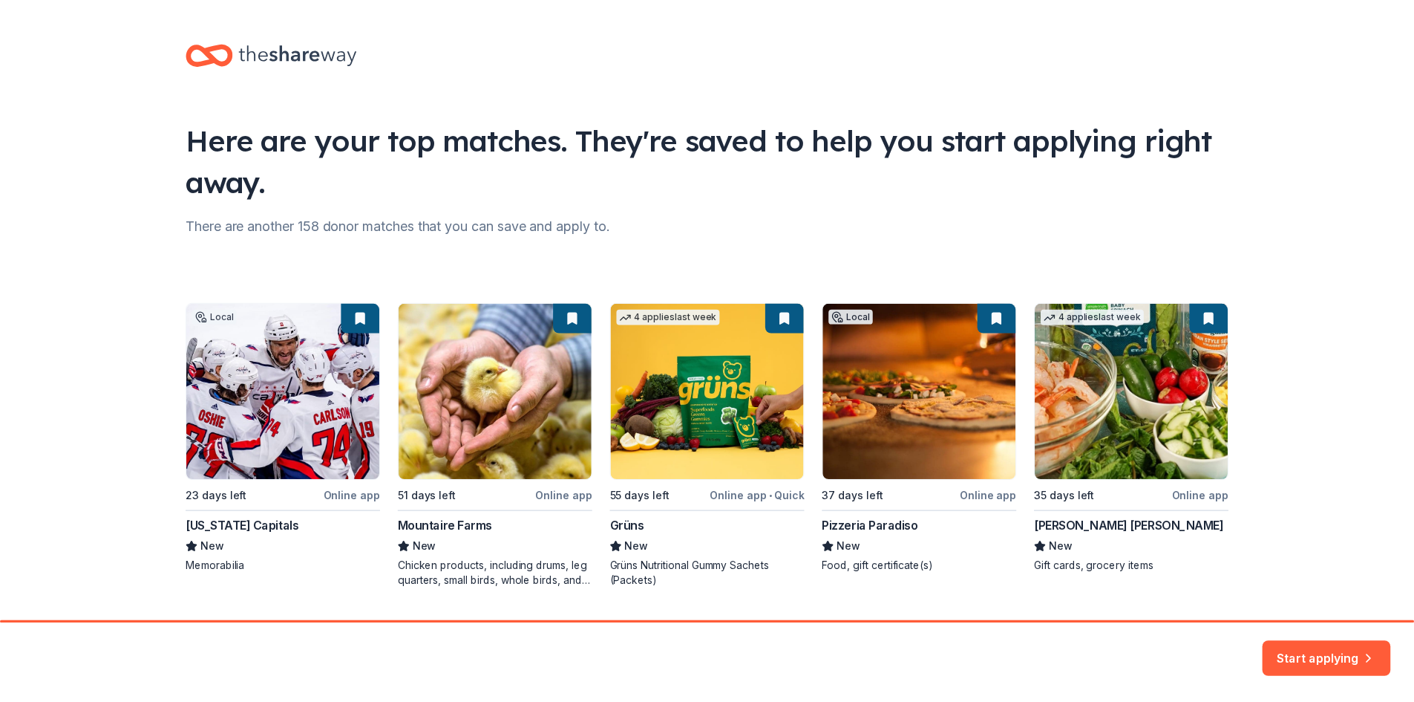
scroll to position [39, 0]
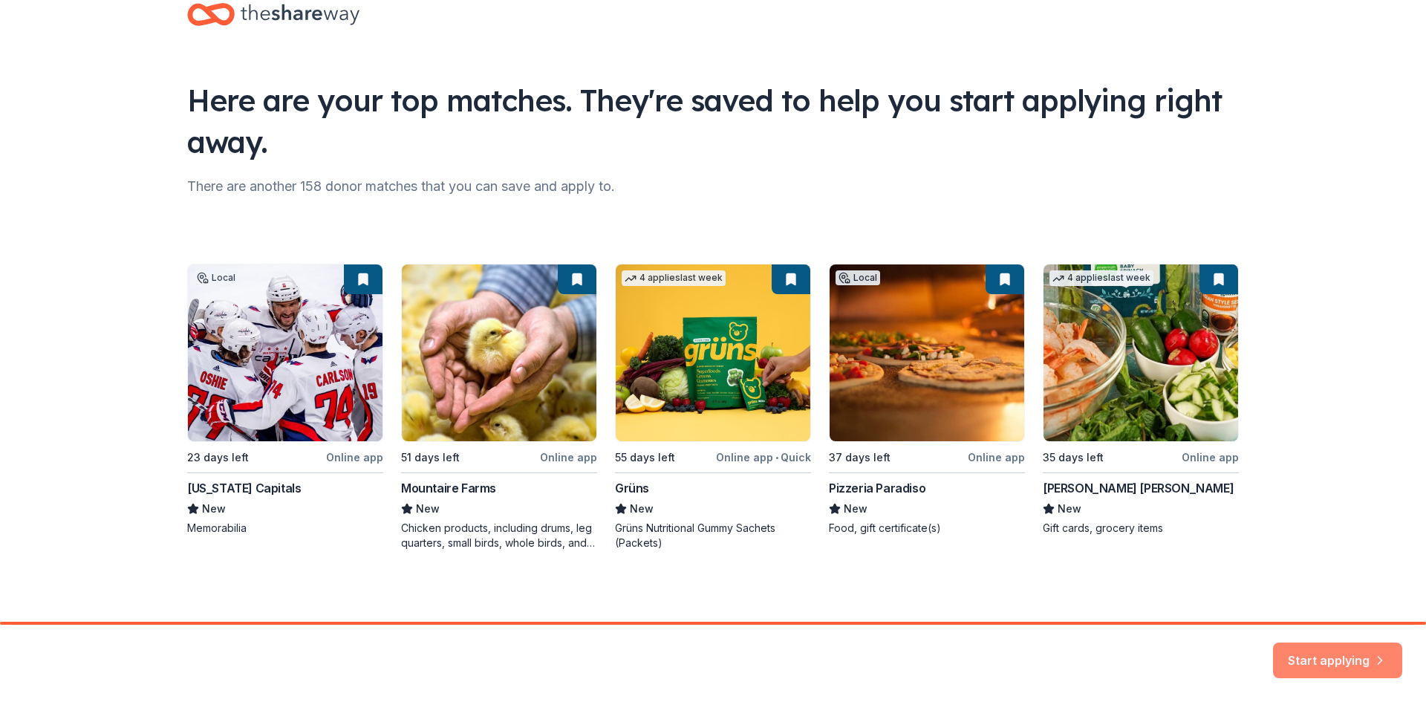
click at [1316, 648] on button "Start applying" at bounding box center [1337, 651] width 129 height 36
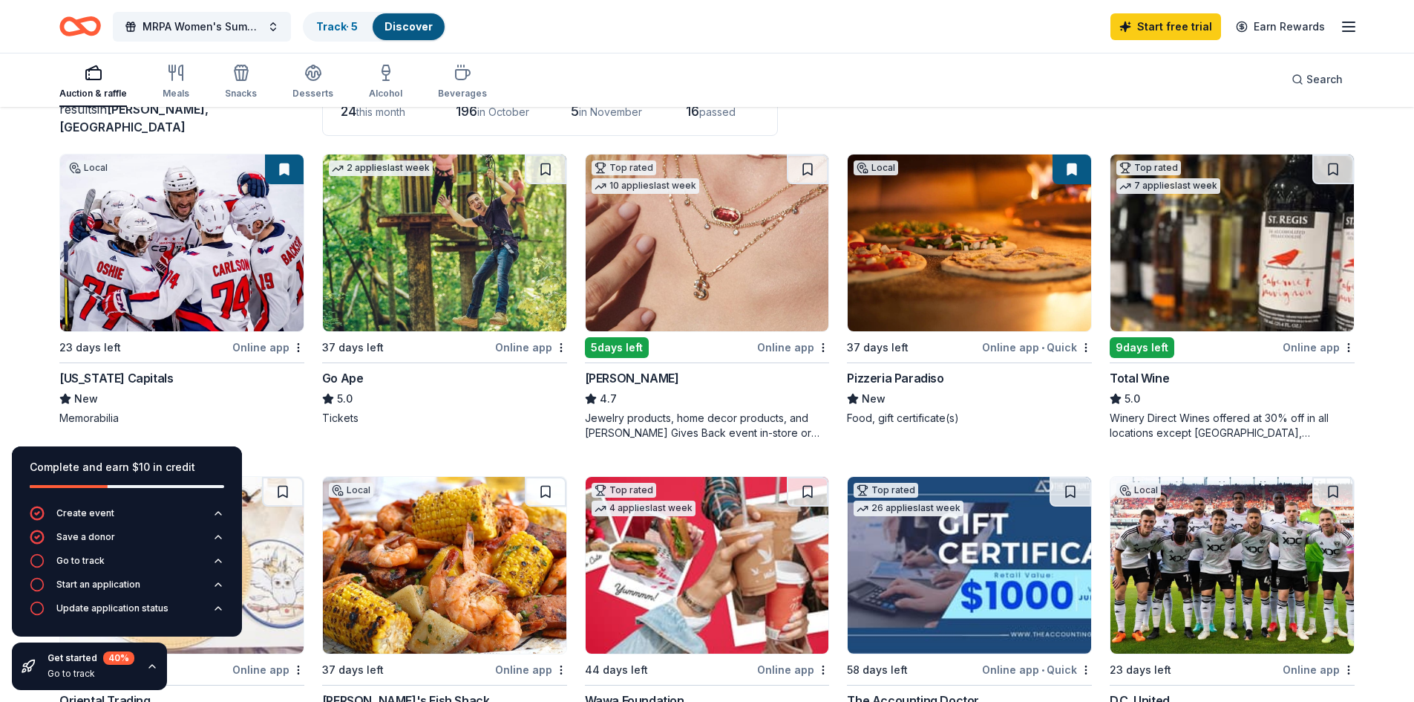
scroll to position [148, 0]
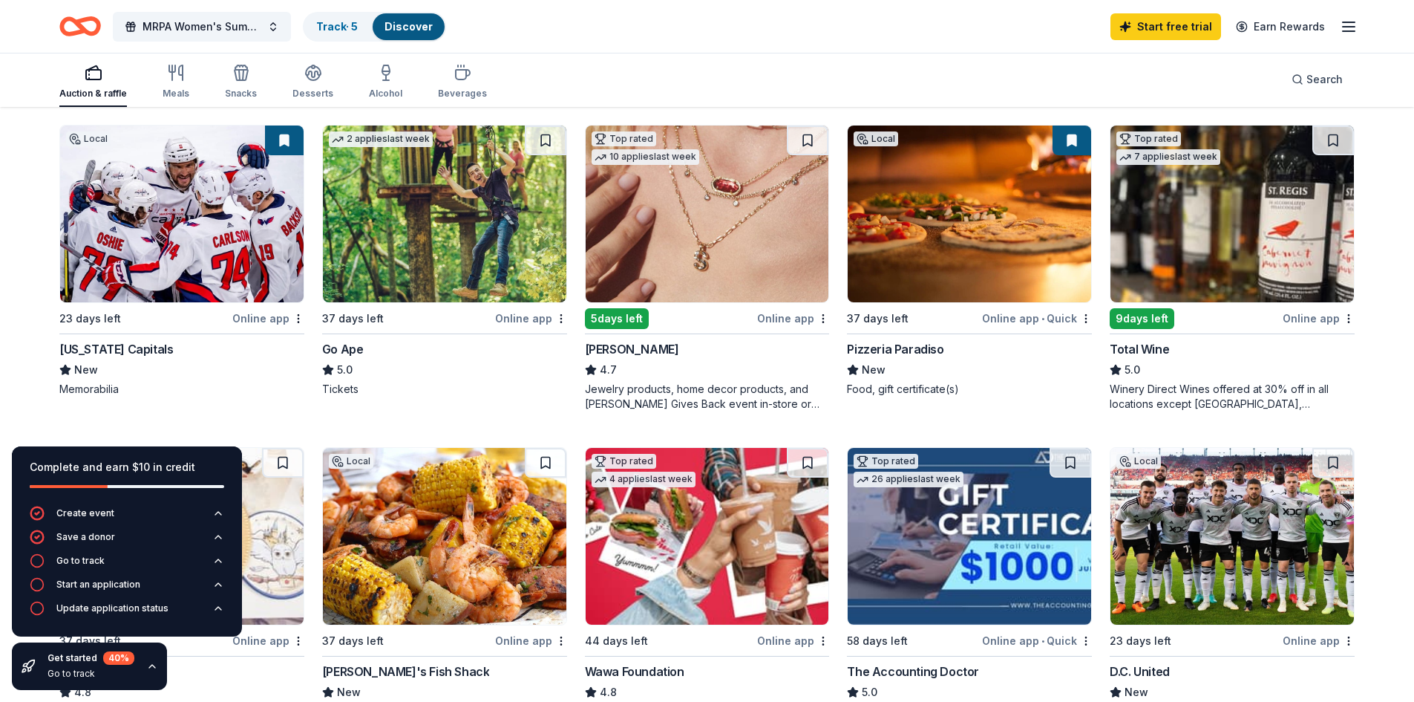
click at [1146, 235] on img at bounding box center [1233, 213] width 244 height 177
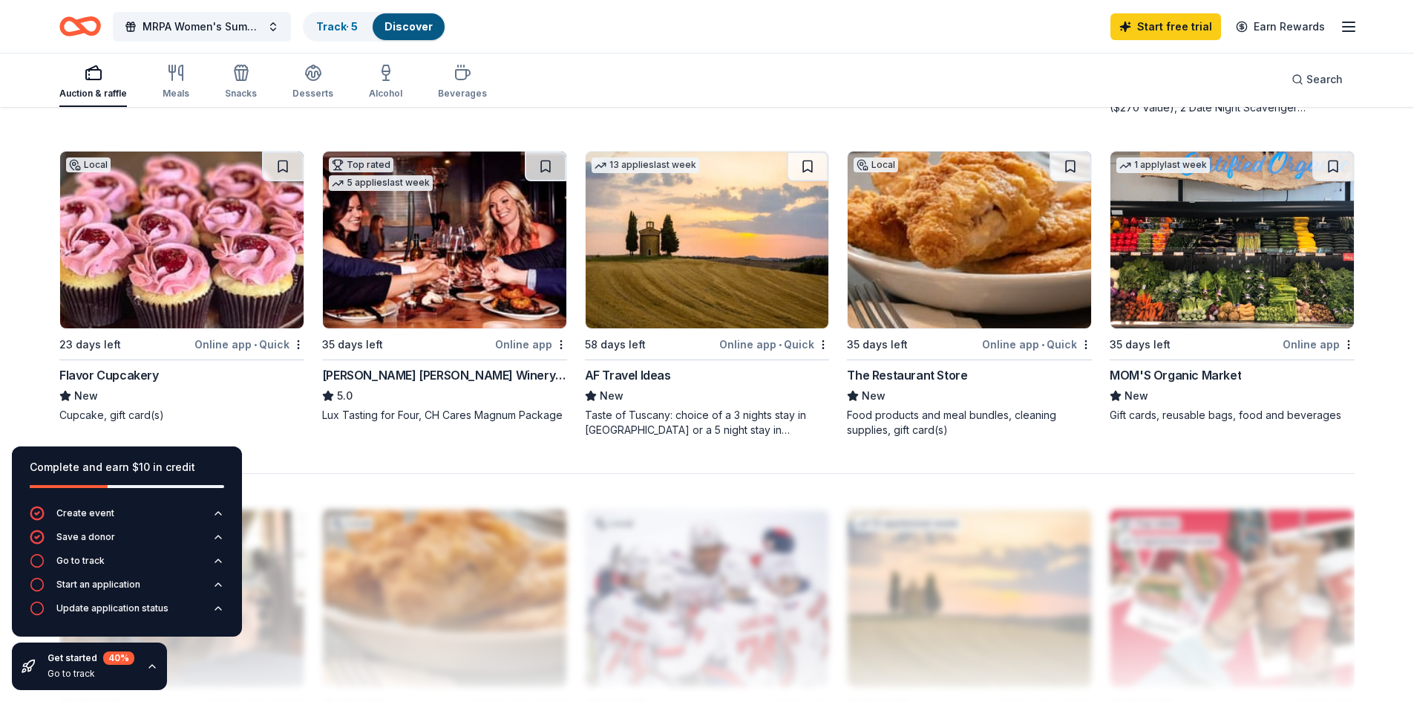
scroll to position [1114, 0]
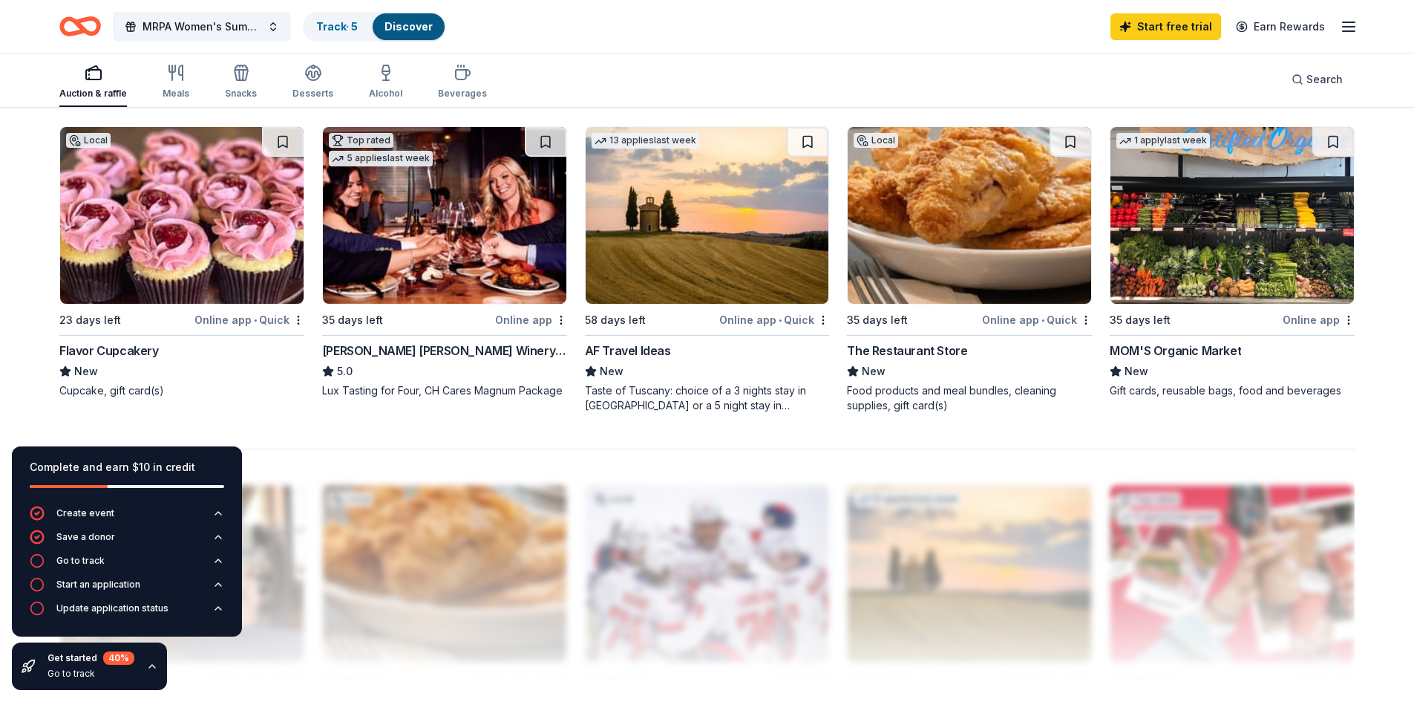
click at [88, 140] on div "Local" at bounding box center [88, 140] width 45 height 15
click at [1352, 30] on icon "button" at bounding box center [1349, 27] width 18 height 18
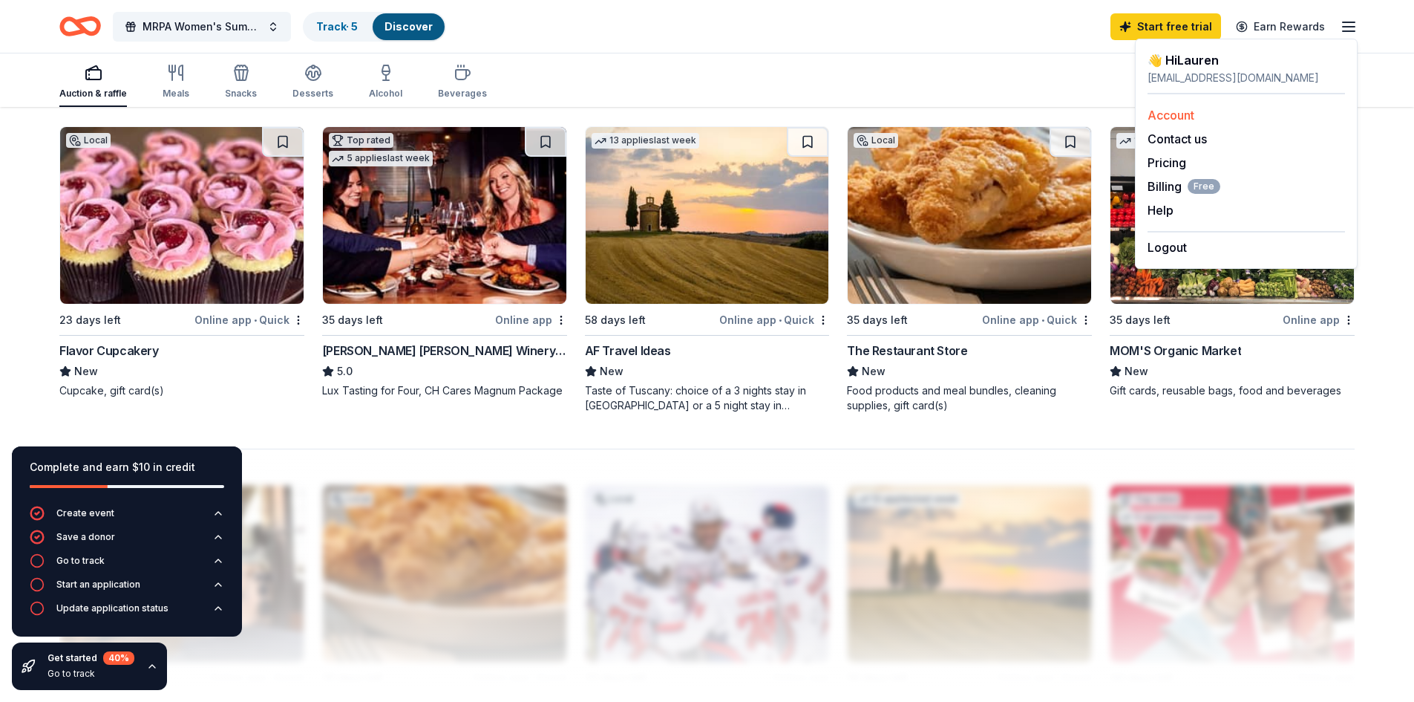
click at [1195, 117] on link "Account" at bounding box center [1171, 115] width 47 height 15
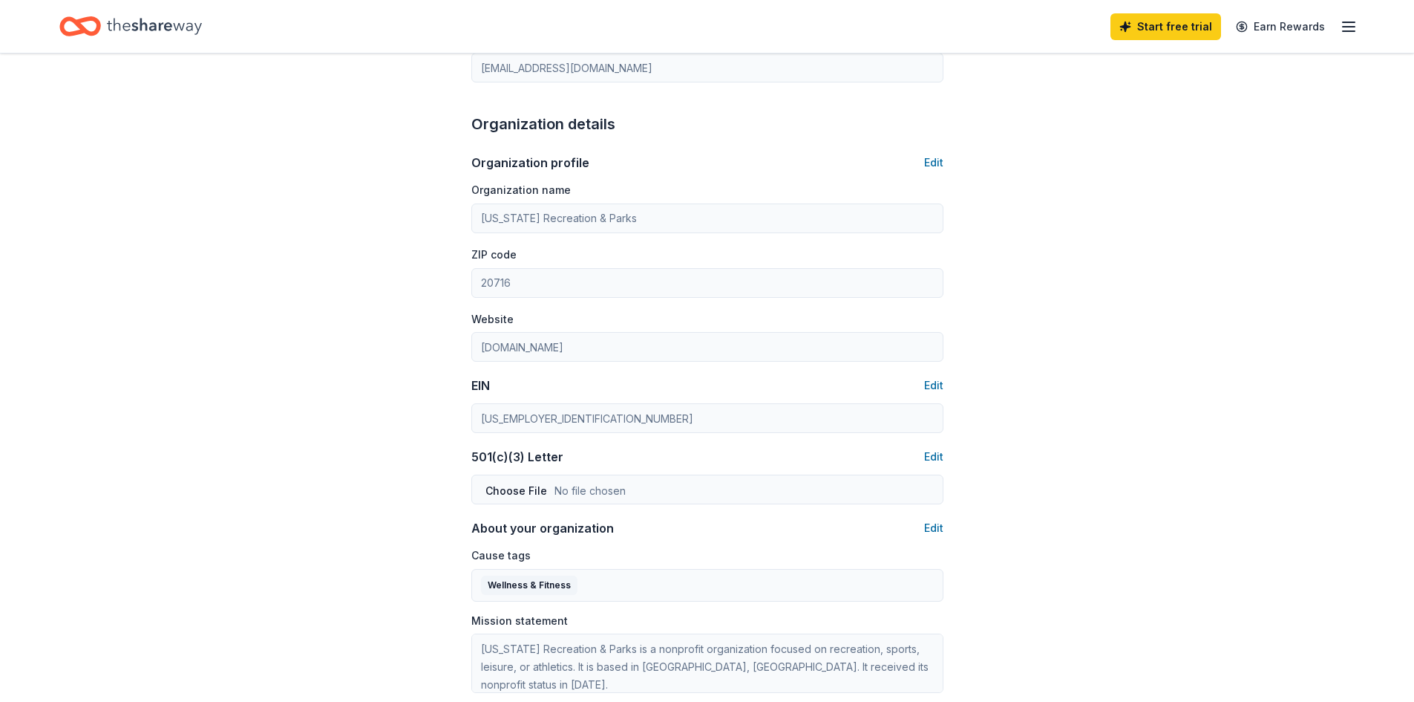
scroll to position [371, 0]
click at [934, 159] on button "Edit" at bounding box center [933, 162] width 19 height 18
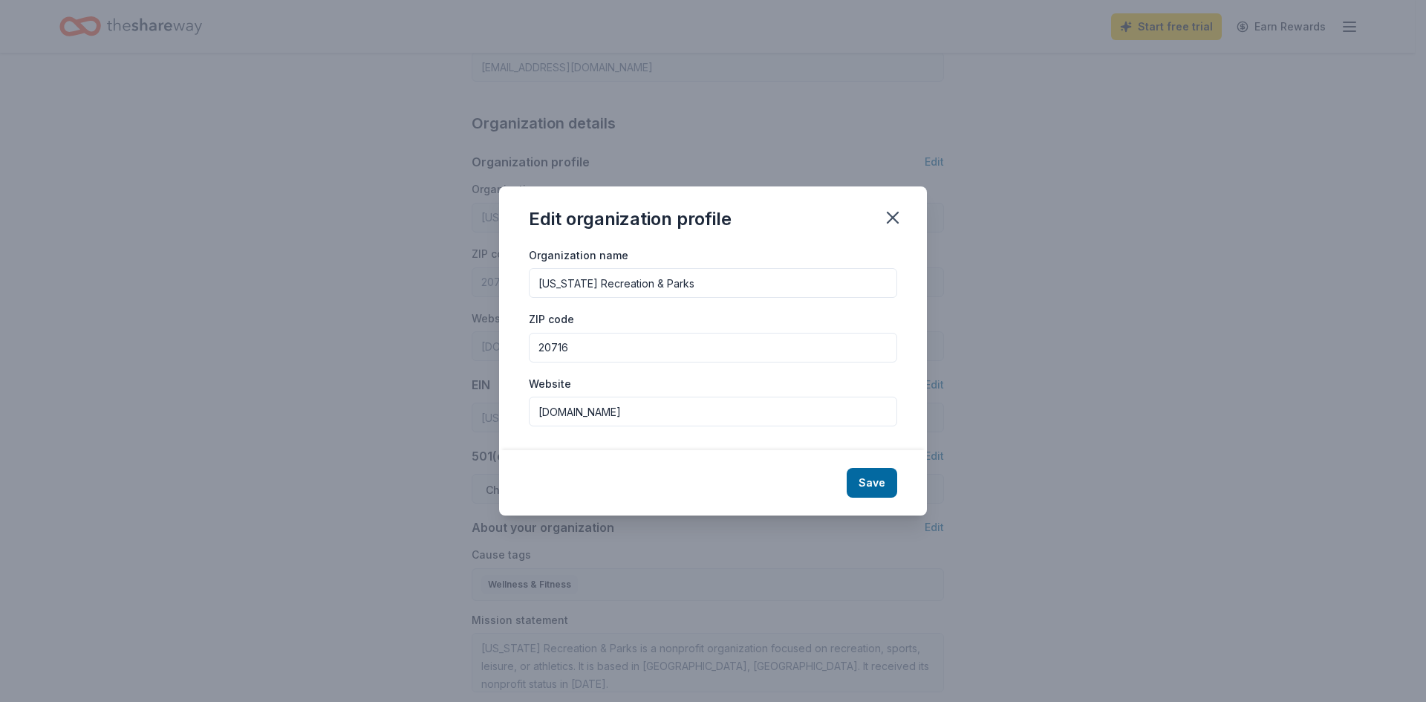
click at [604, 411] on input "mrpanet.org" at bounding box center [713, 411] width 368 height 30
click at [618, 414] on input "mrpanet.org" at bounding box center [713, 411] width 368 height 30
paste input "https://mdrpa.org/"
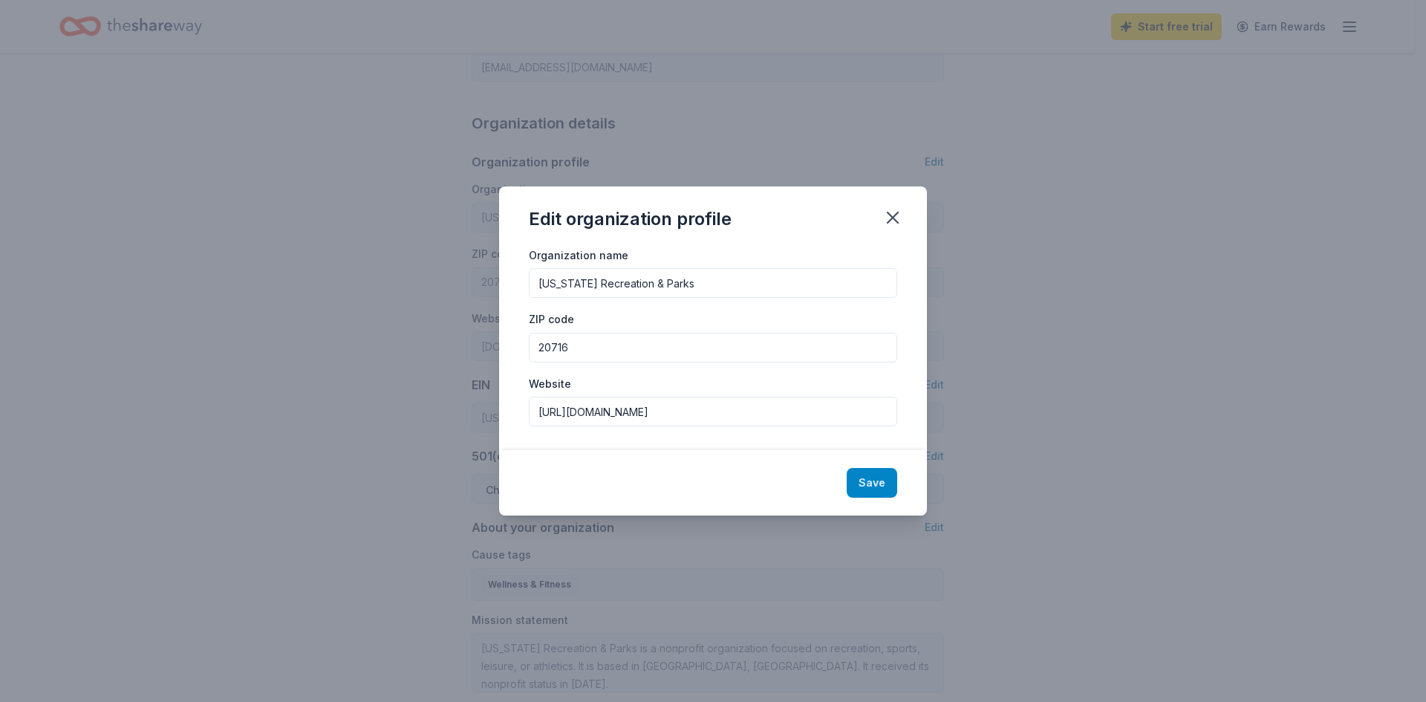
type input "https://mdrpa.org/"
click at [864, 485] on button "Save" at bounding box center [871, 483] width 50 height 30
type input "https://mdrpa.org/"
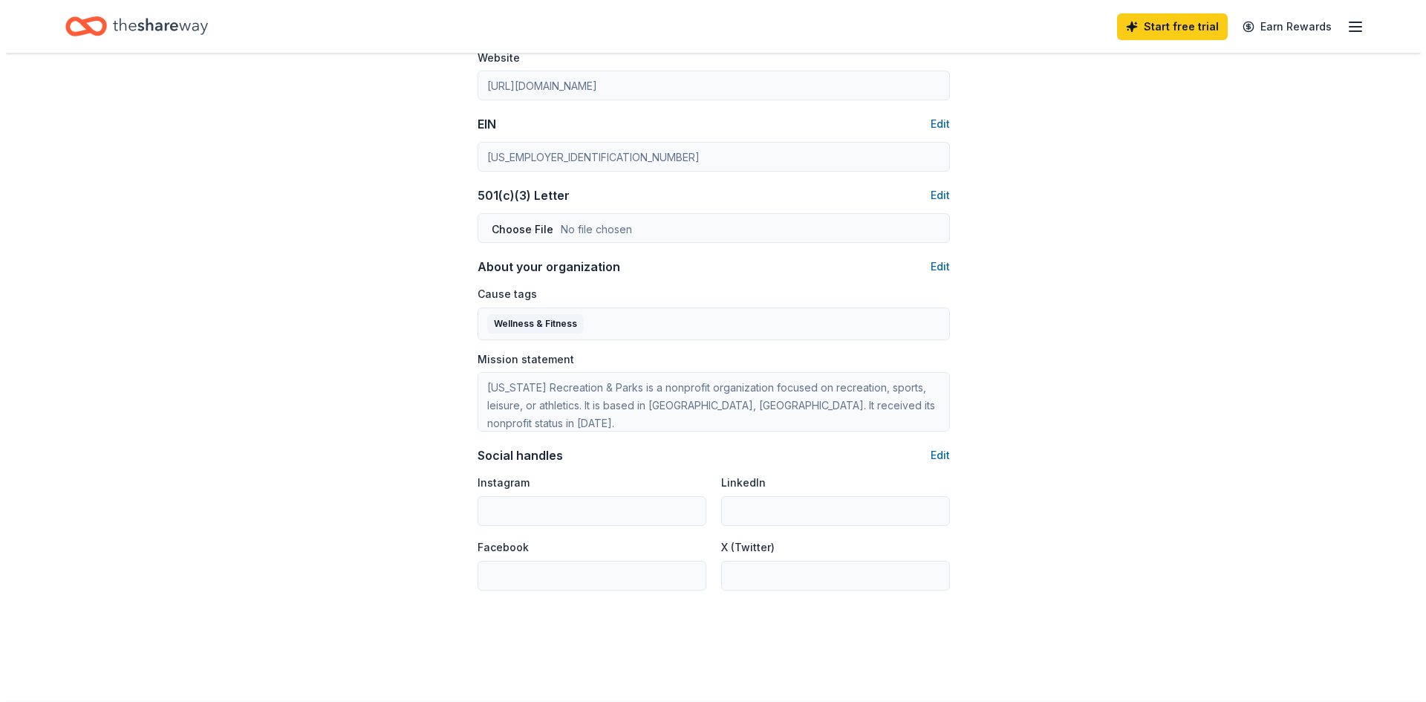
scroll to position [668, 0]
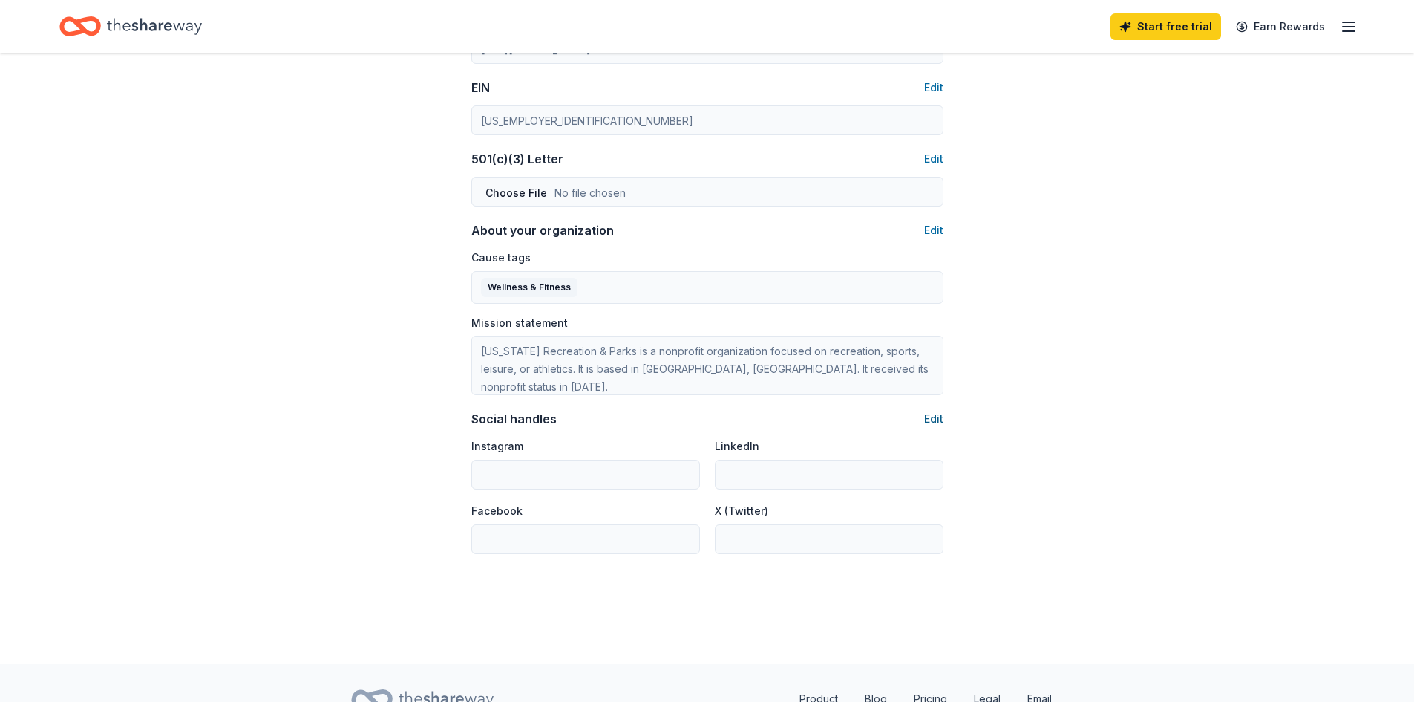
click at [925, 420] on button "Edit" at bounding box center [933, 419] width 19 height 18
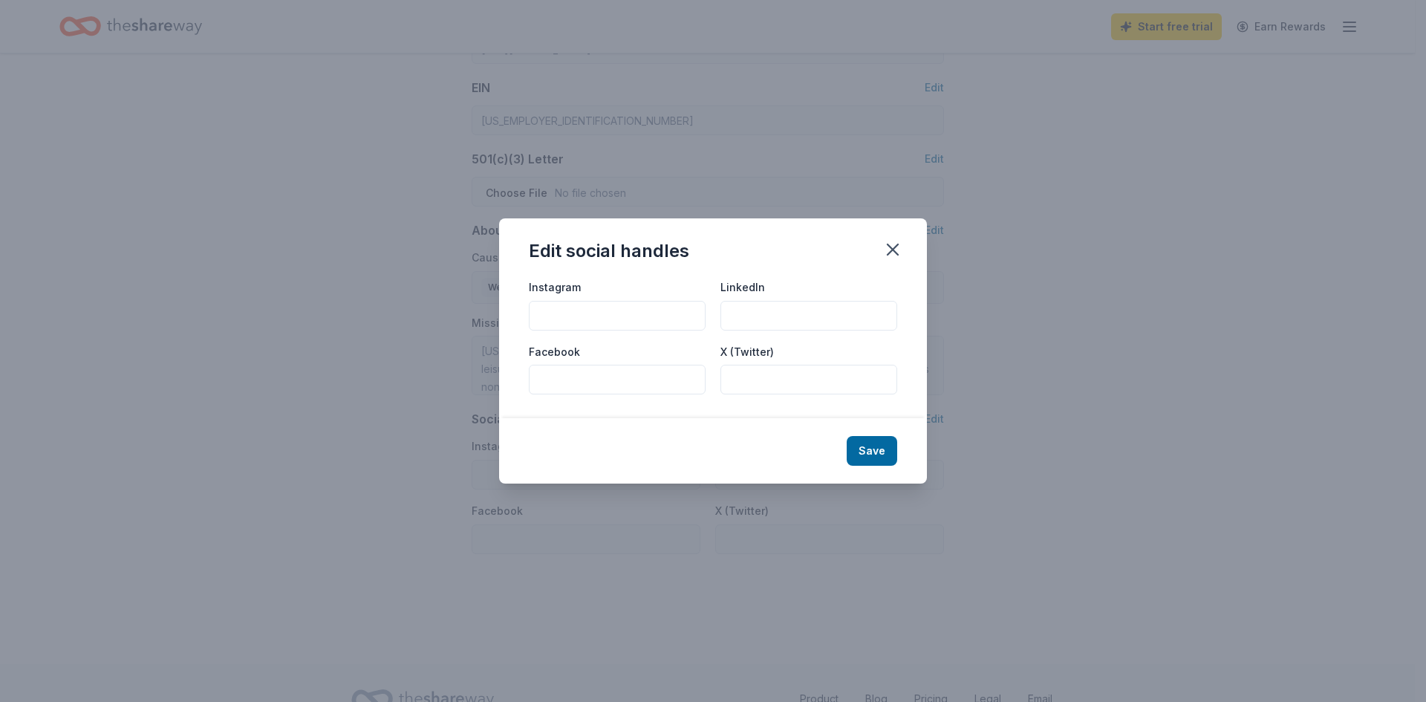
click at [616, 375] on input "Facebook" at bounding box center [617, 380] width 177 height 30
paste input "https://www.facebook.com/MDRecParksAssoc/"
type input "https://www.facebook.com/MDRecParksAssoc/"
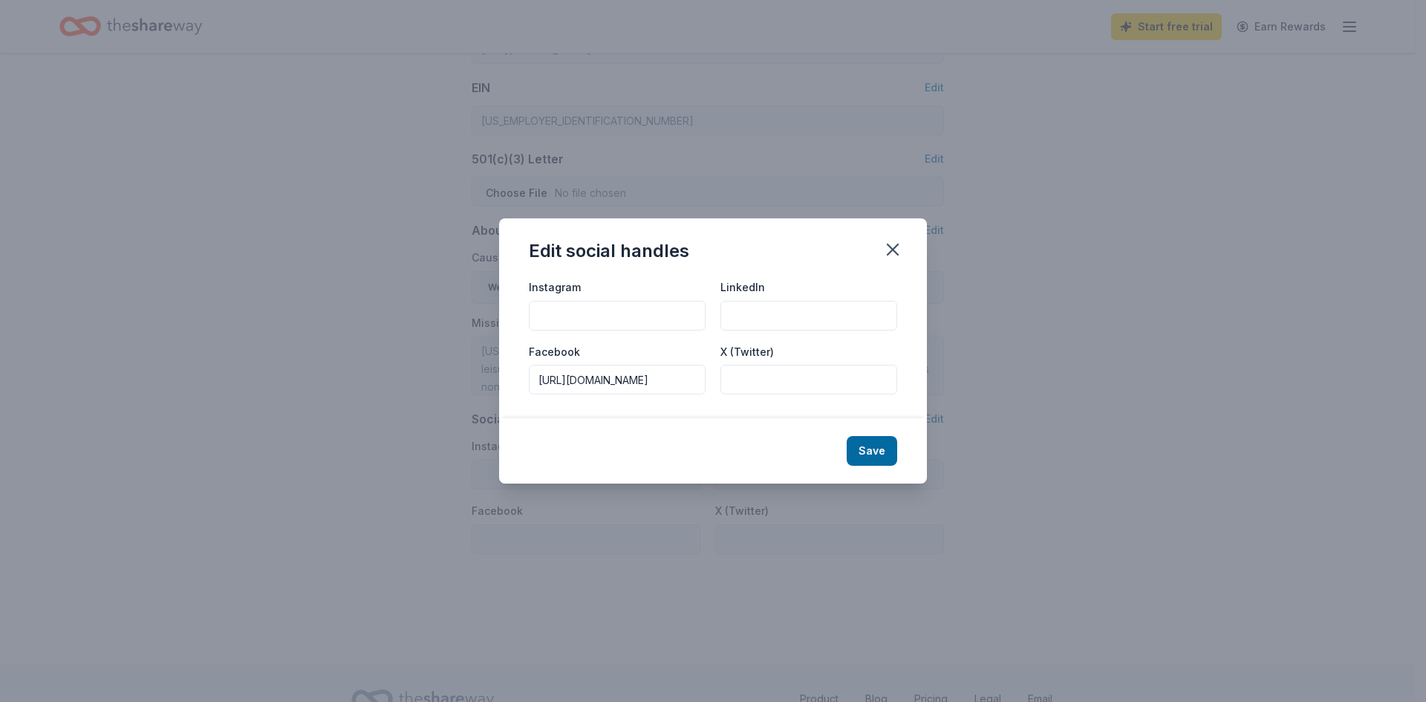
click at [607, 317] on input "Instagram" at bounding box center [617, 316] width 177 height 30
paste input "https://www.instagram.com/mdrecparksassoc/"
type input "https://www.instagram.com/mdrecparksassoc/"
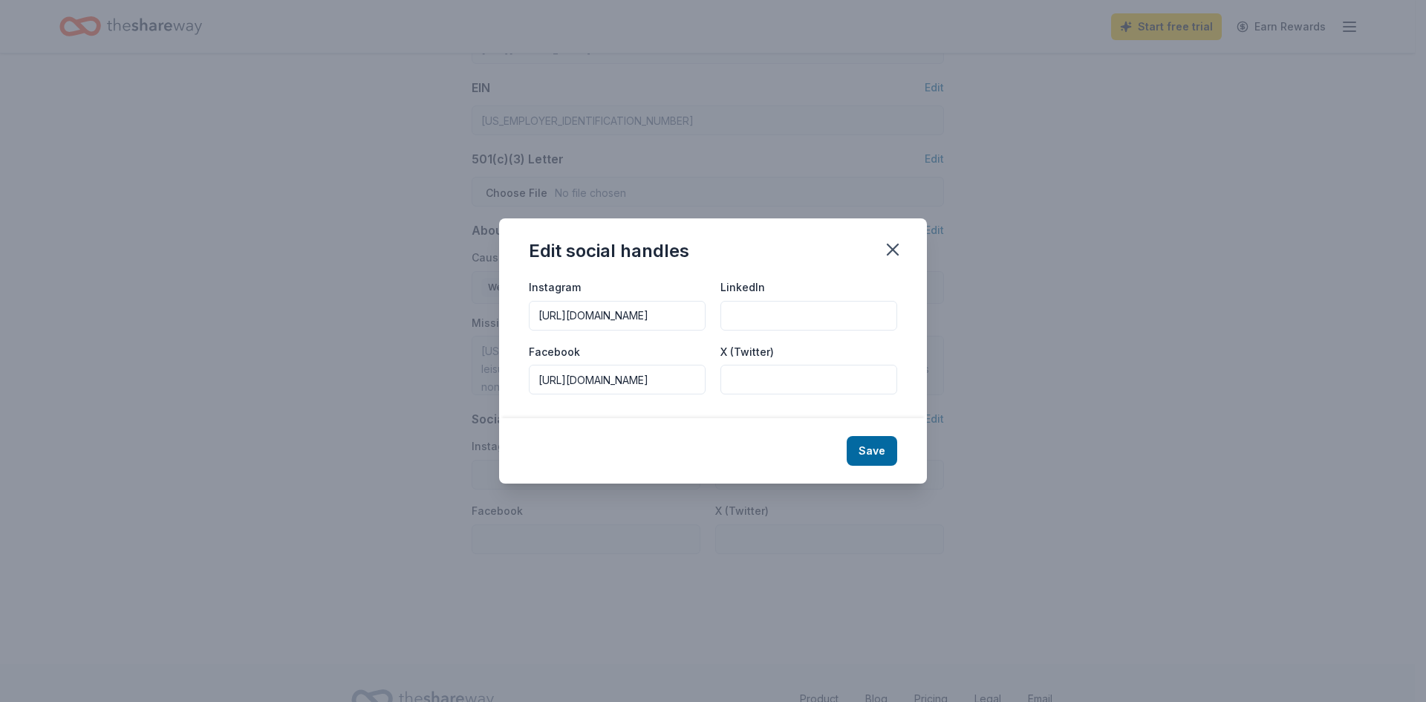
click at [810, 318] on input "LinkedIn" at bounding box center [808, 316] width 177 height 30
paste input "https://www.linkedin.com/company/mdrecandparks/"
type input "https://www.linkedin.com/company/mdrecandparks/"
click at [876, 445] on button "Save" at bounding box center [871, 451] width 50 height 30
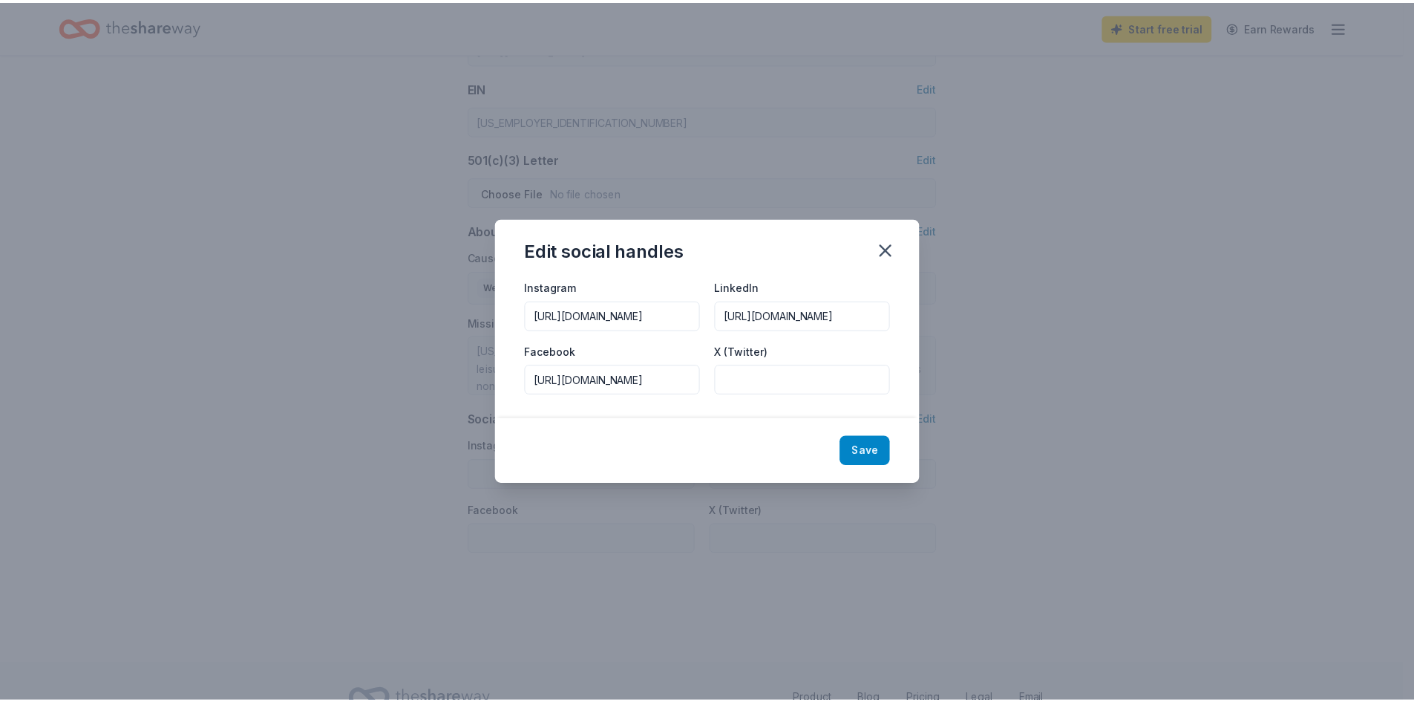
scroll to position [0, 0]
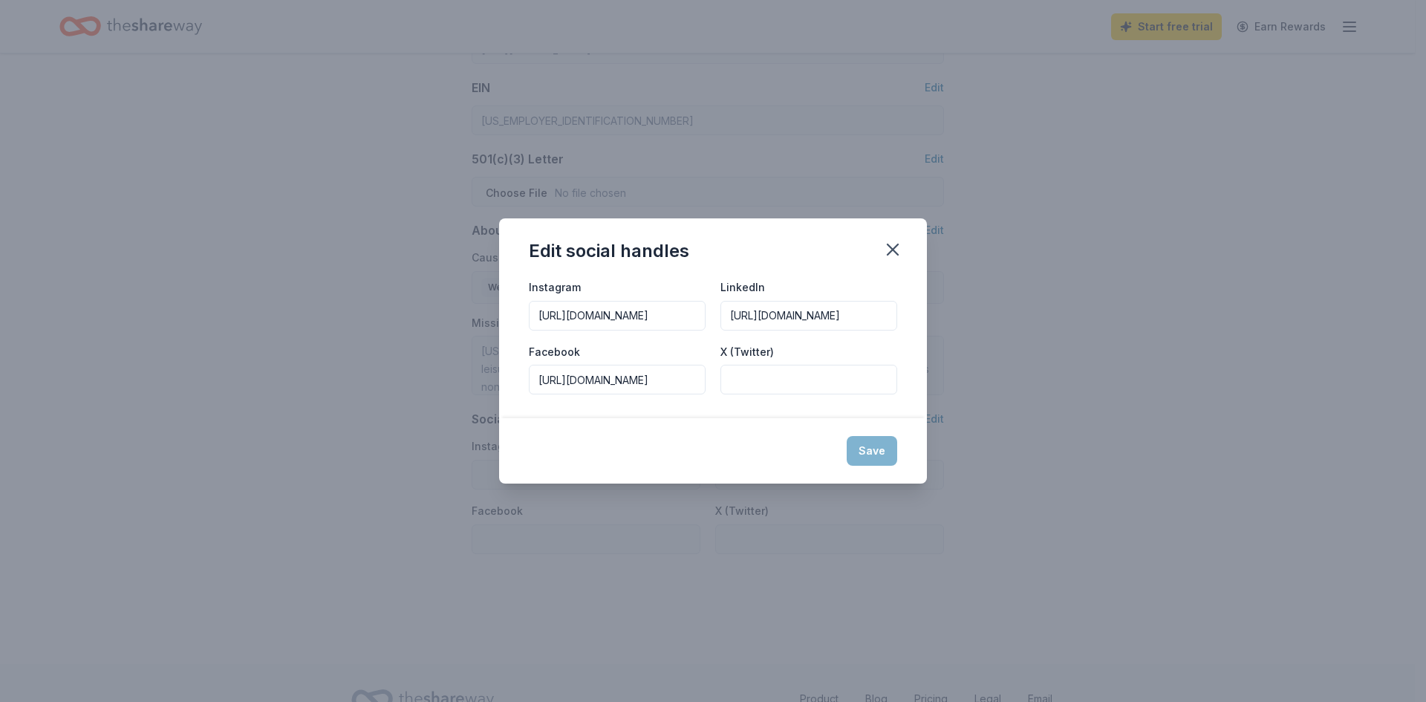
type input "https://www.instagram.com/mdrecparksassoc/"
type input "https://www.linkedin.com/company/mdrecandparks/"
type input "https://www.facebook.com/MDRecParksAssoc/"
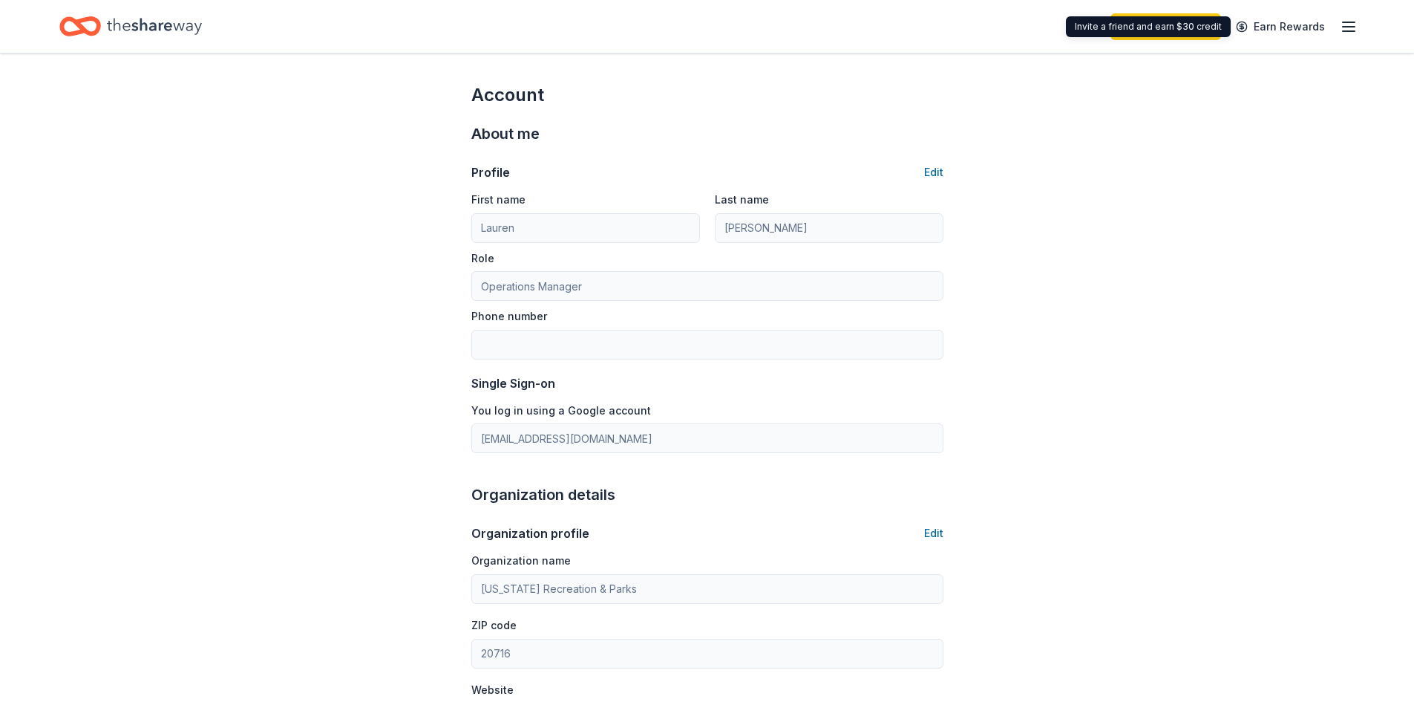
click at [1356, 22] on icon "button" at bounding box center [1349, 27] width 18 height 18
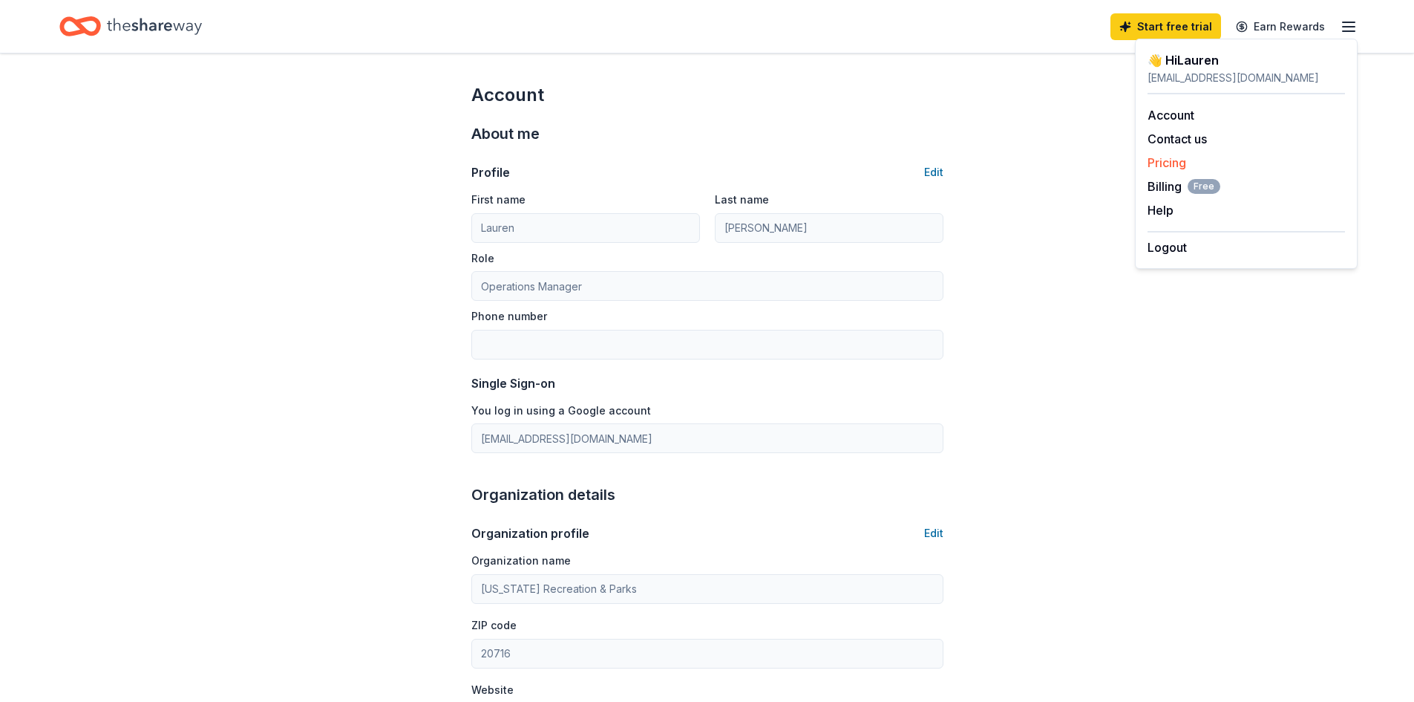
click at [1157, 164] on link "Pricing" at bounding box center [1167, 162] width 39 height 15
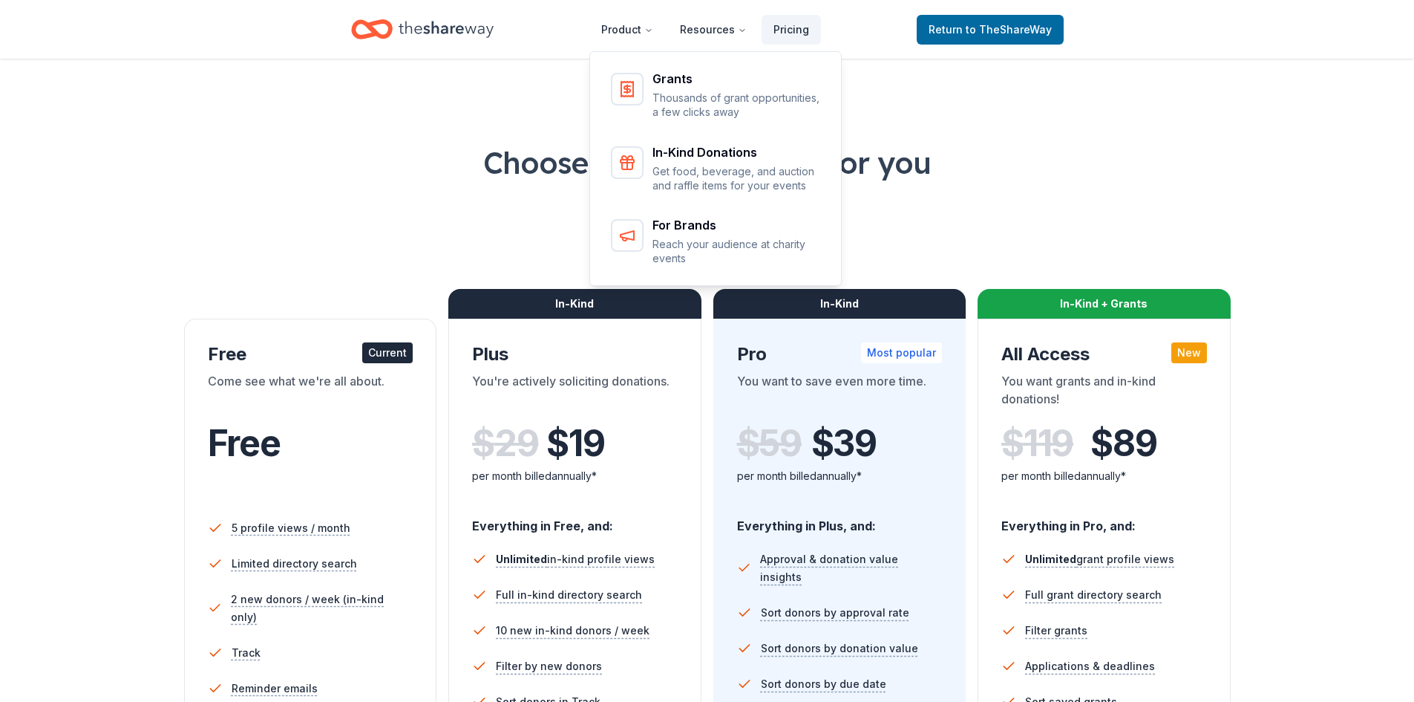
click at [439, 36] on icon "Home" at bounding box center [446, 29] width 95 height 30
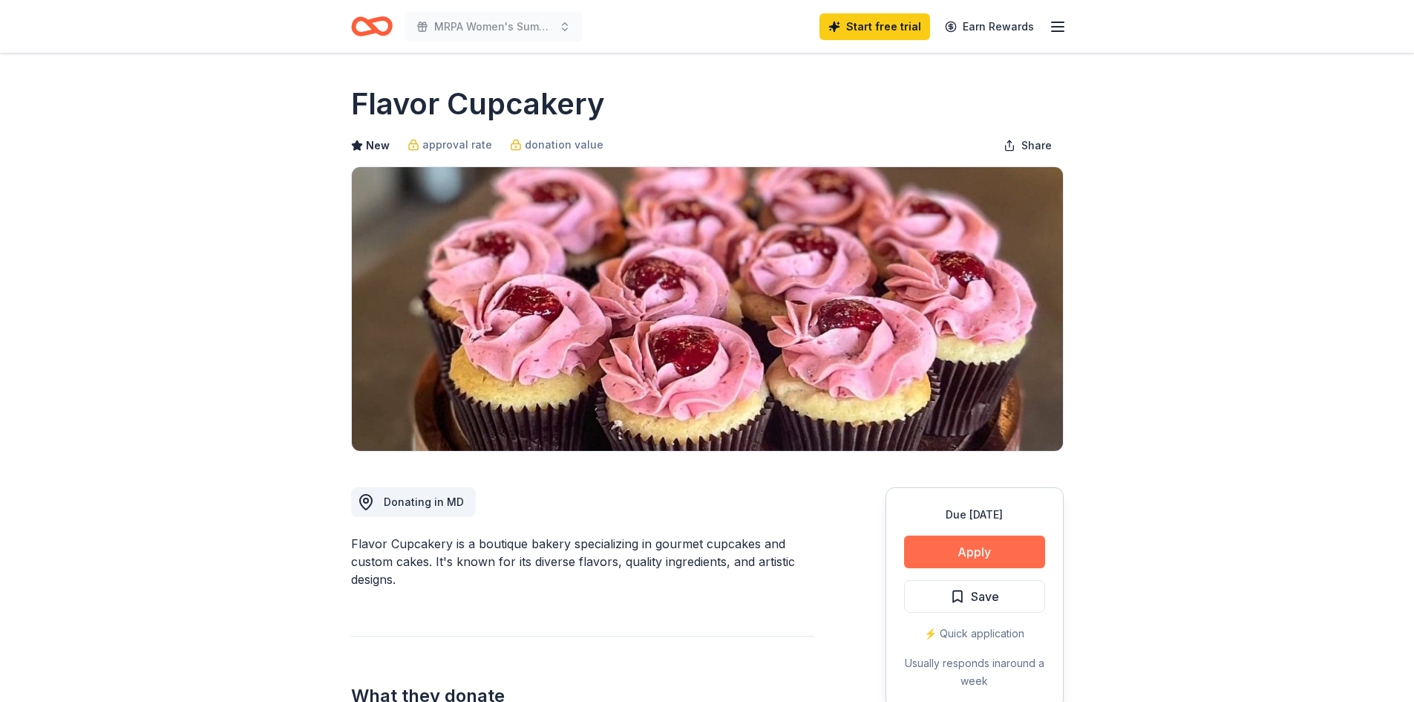
click at [987, 554] on button "Apply" at bounding box center [974, 551] width 141 height 33
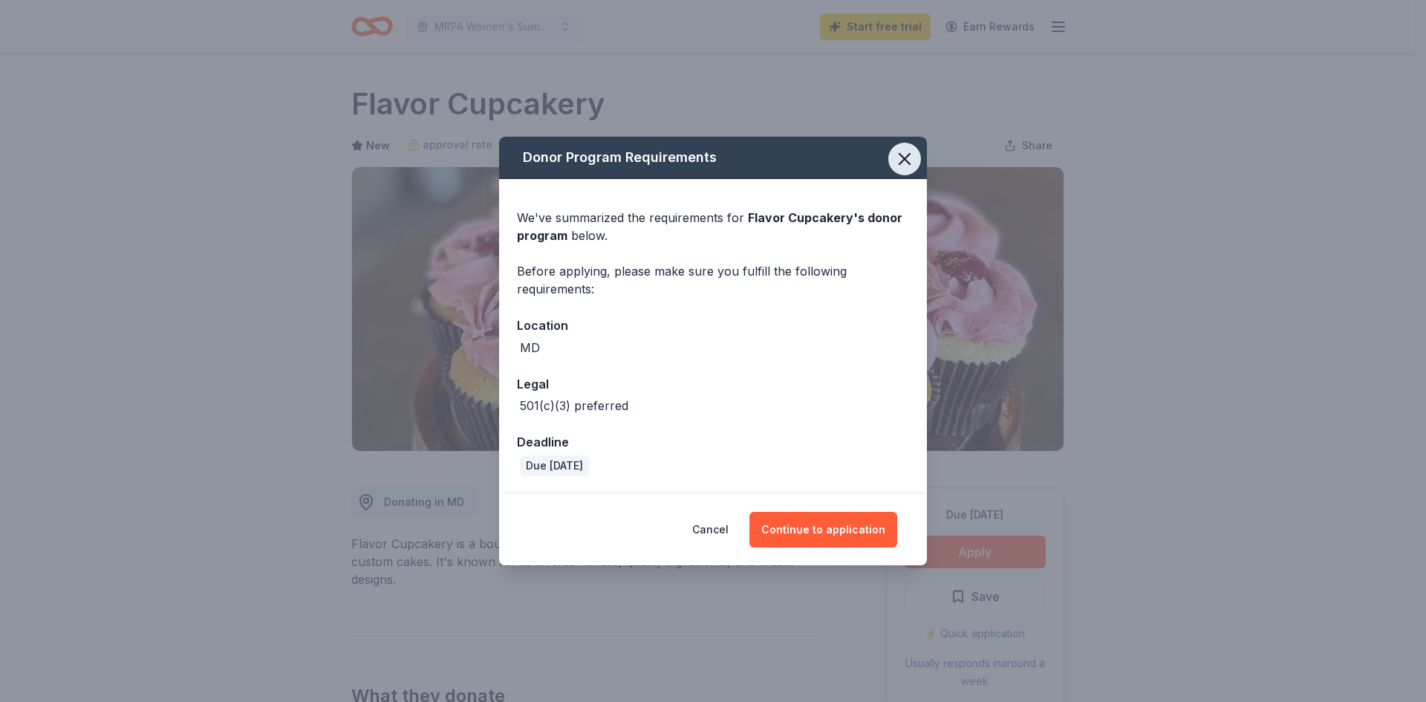
click at [904, 157] on icon "button" at bounding box center [904, 158] width 21 height 21
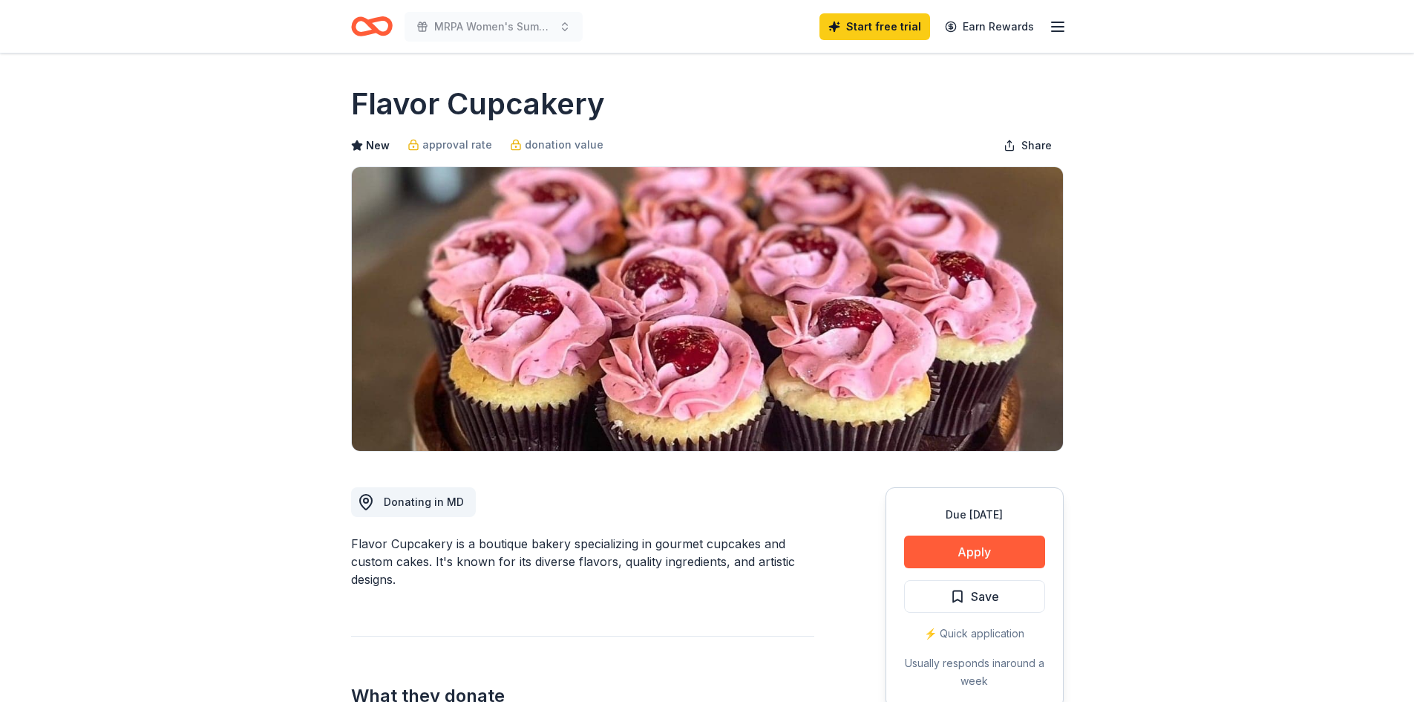
click at [1058, 29] on icon "button" at bounding box center [1058, 27] width 18 height 18
